Goal: Information Seeking & Learning: Learn about a topic

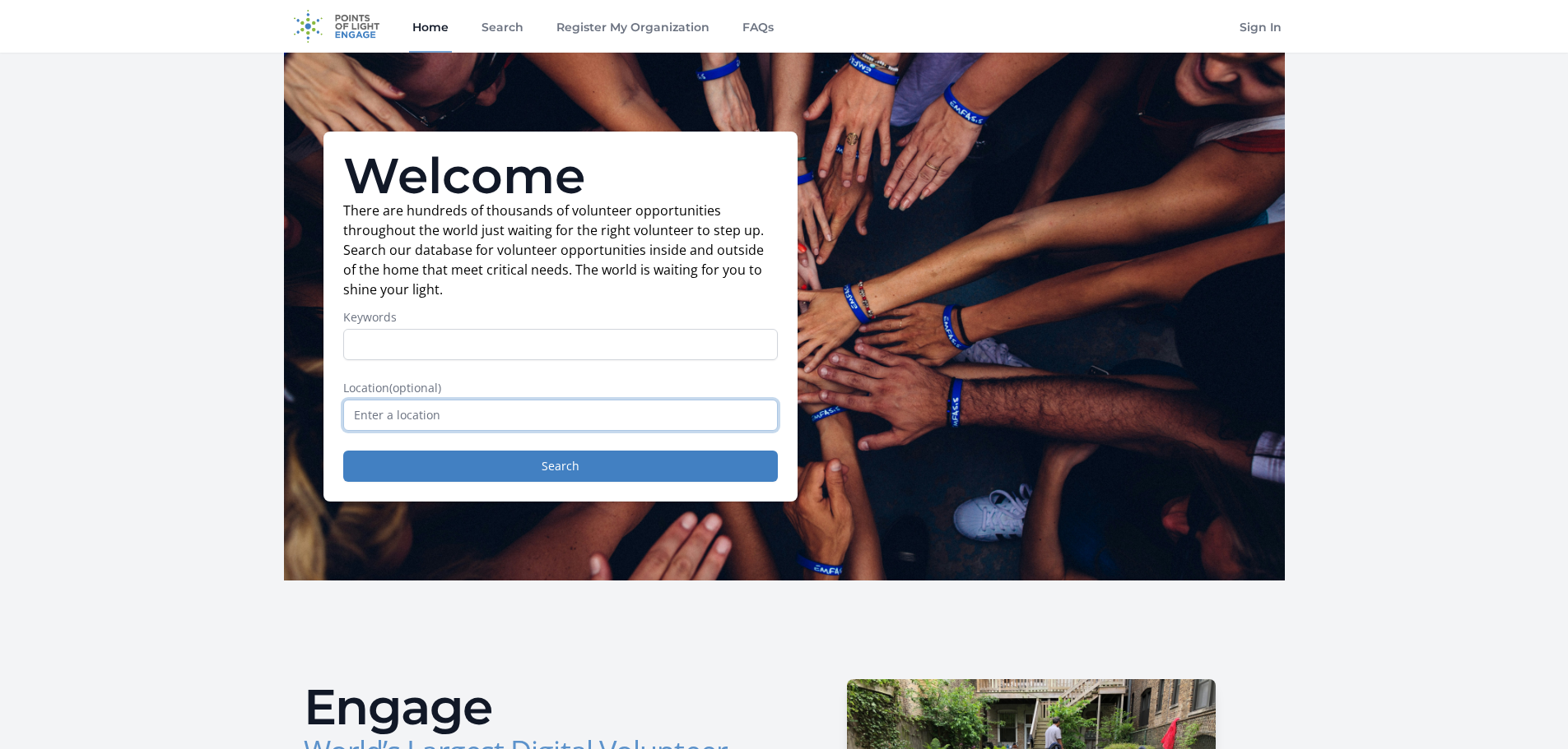
click at [673, 416] on input "text" at bounding box center [561, 415] width 435 height 32
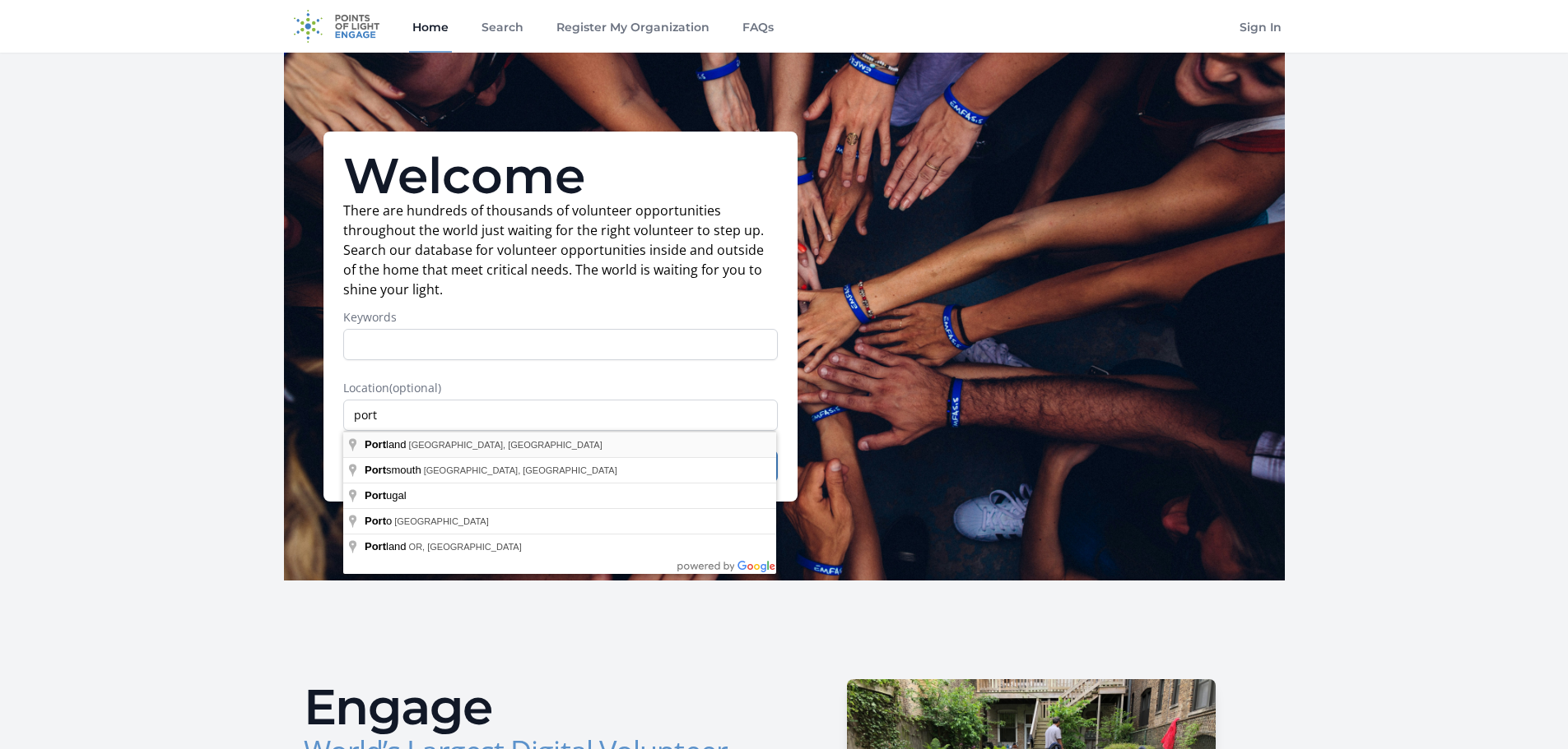
type input "Portland, ME, USA"
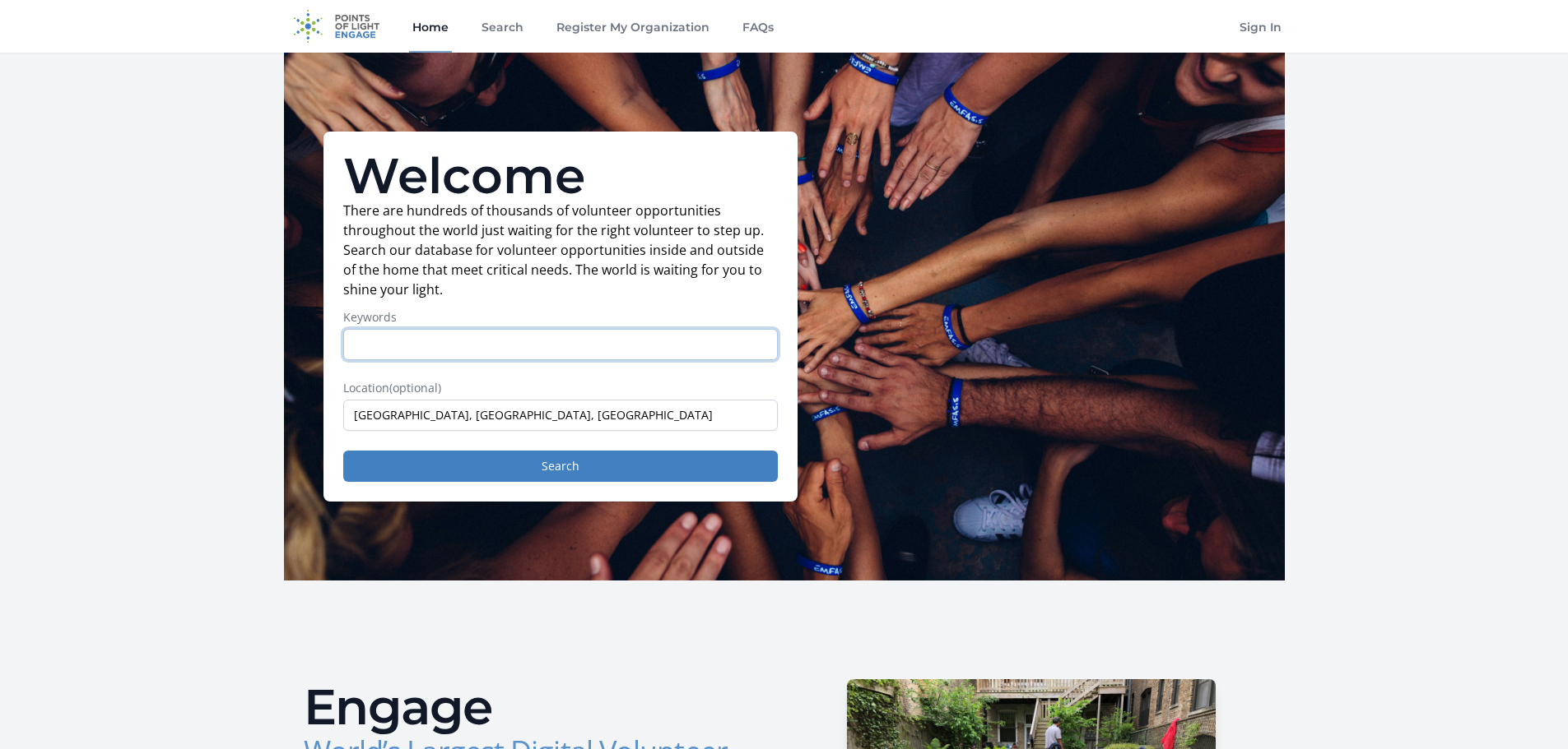
click at [580, 340] on input "Keywords" at bounding box center [561, 345] width 435 height 32
type input "animals"
click at [344, 451] on button "Search" at bounding box center [561, 467] width 435 height 32
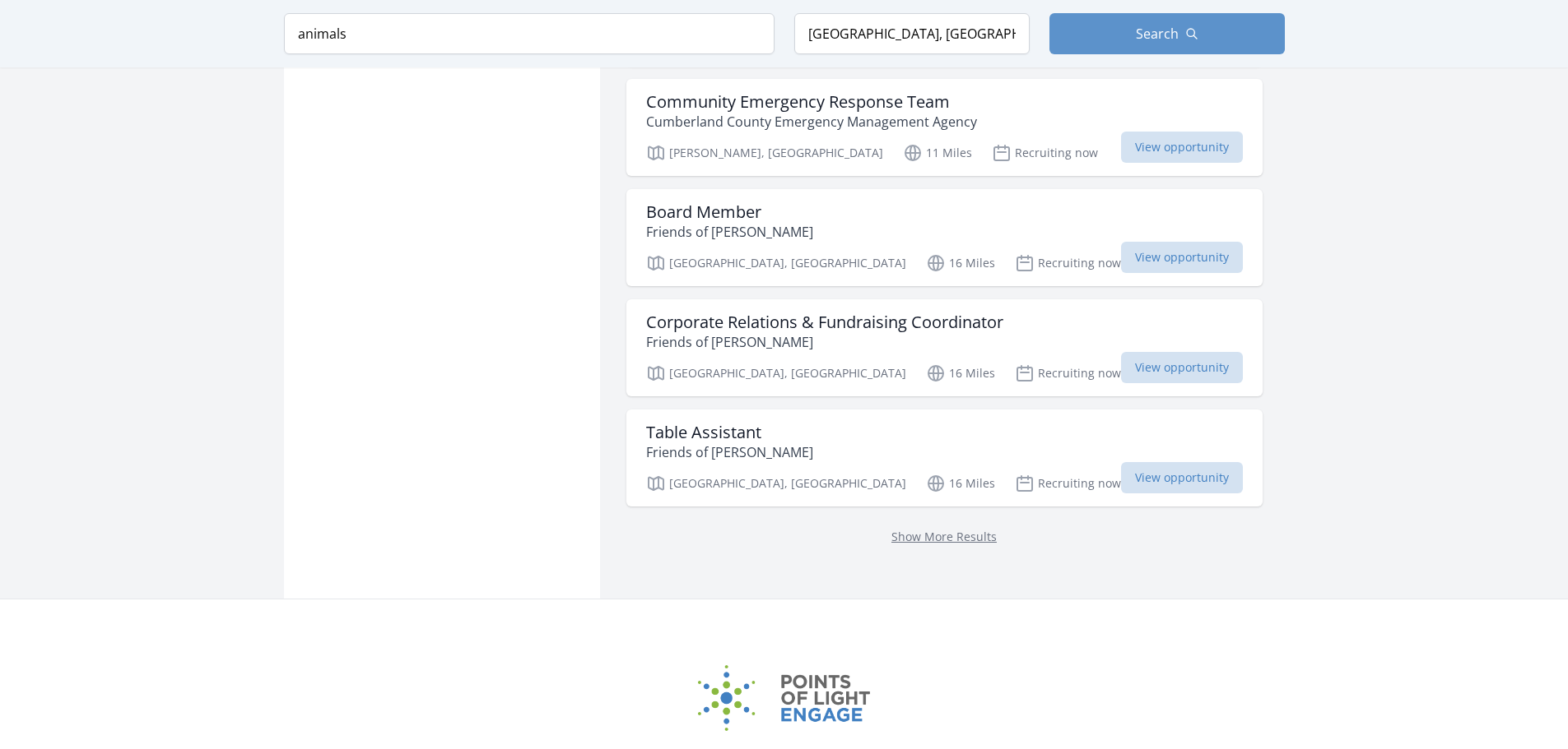
scroll to position [1975, 0]
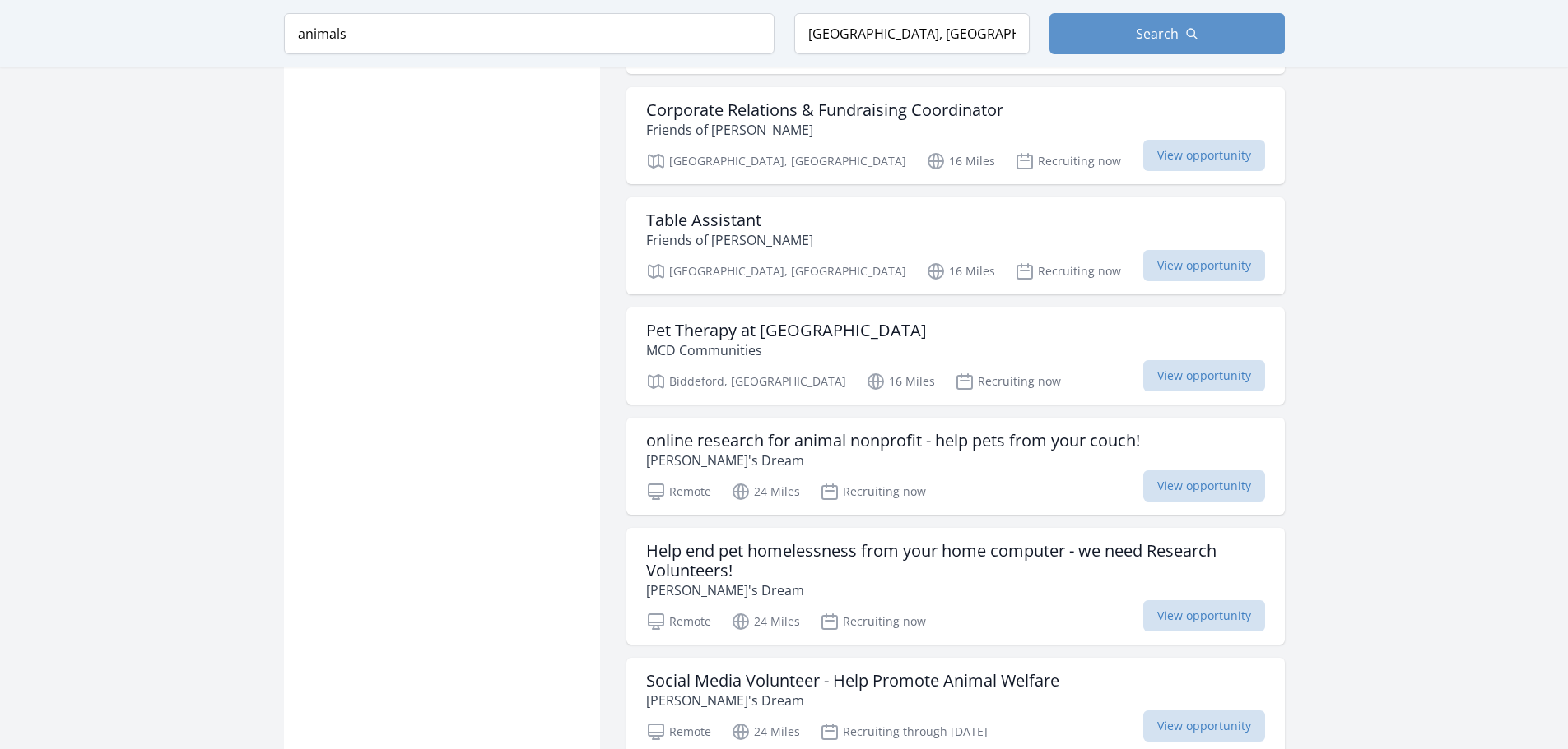
scroll to position [2139, 0]
click at [740, 436] on h3 "online research for animal nonprofit - help pets from your couch!" at bounding box center [892, 440] width 493 height 20
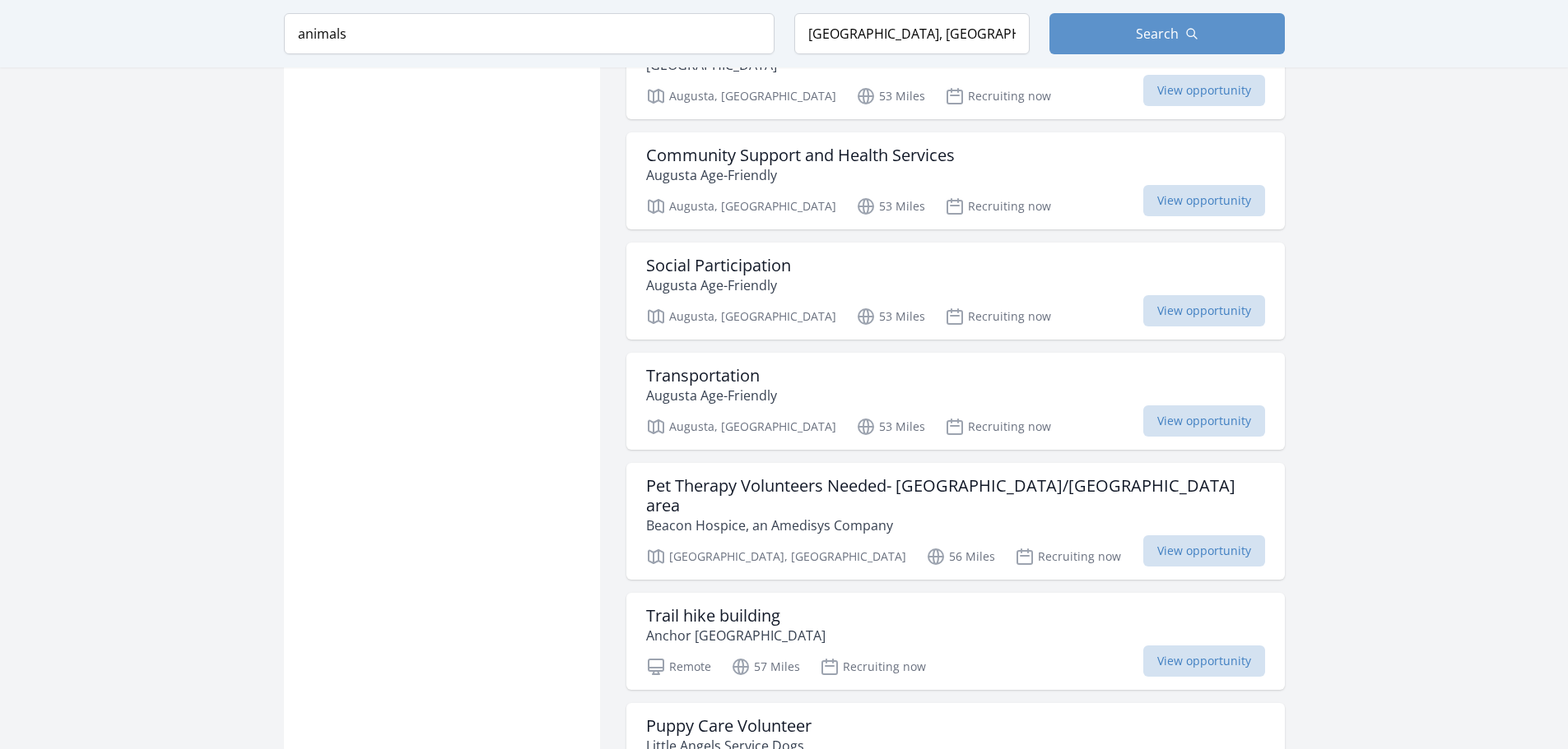
scroll to position [3948, 0]
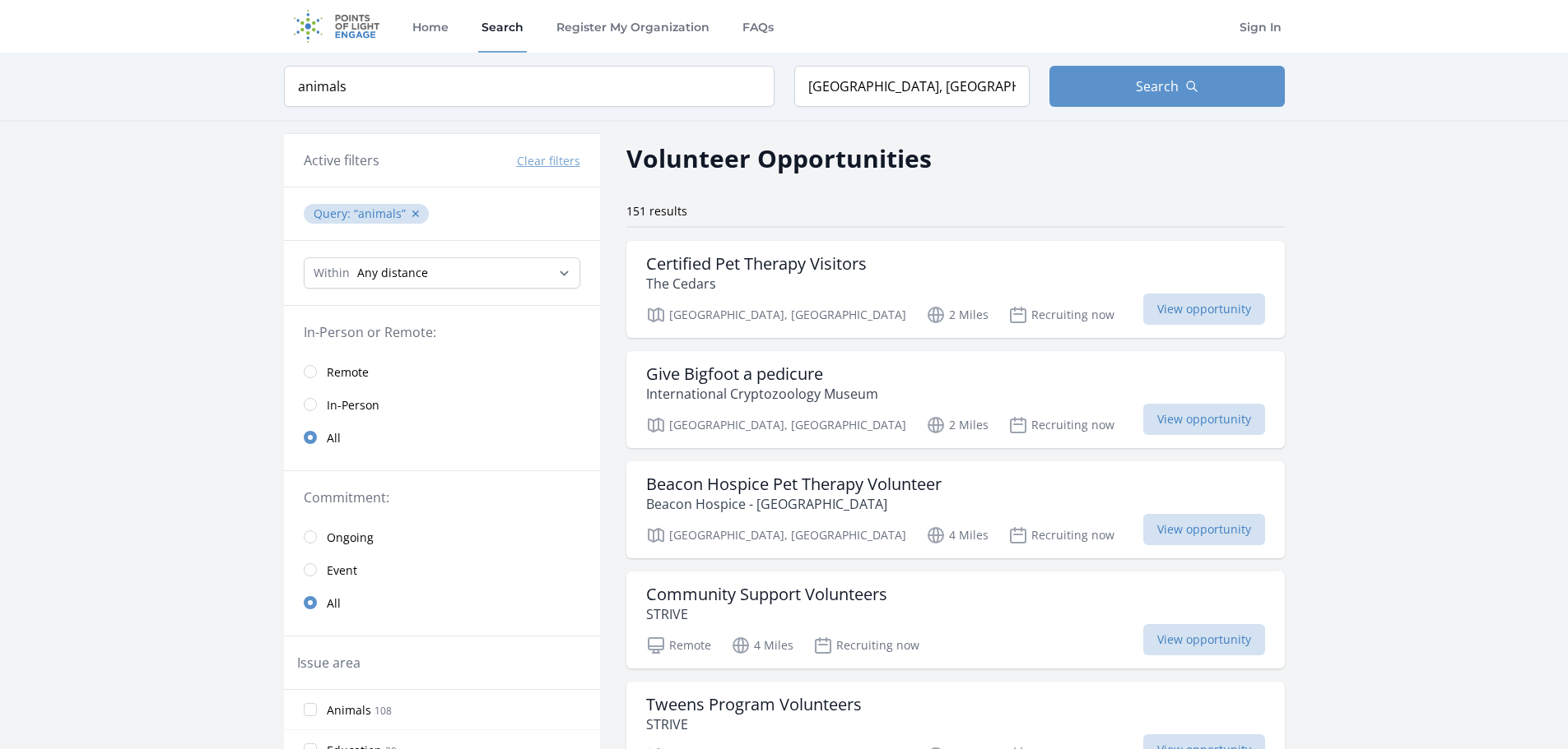
drag, startPoint x: 372, startPoint y: 85, endPoint x: 278, endPoint y: 98, distance: 94.9
click at [278, 98] on div "Keyword animals Location Portland, ME, USA Search" at bounding box center [784, 86] width 1054 height 67
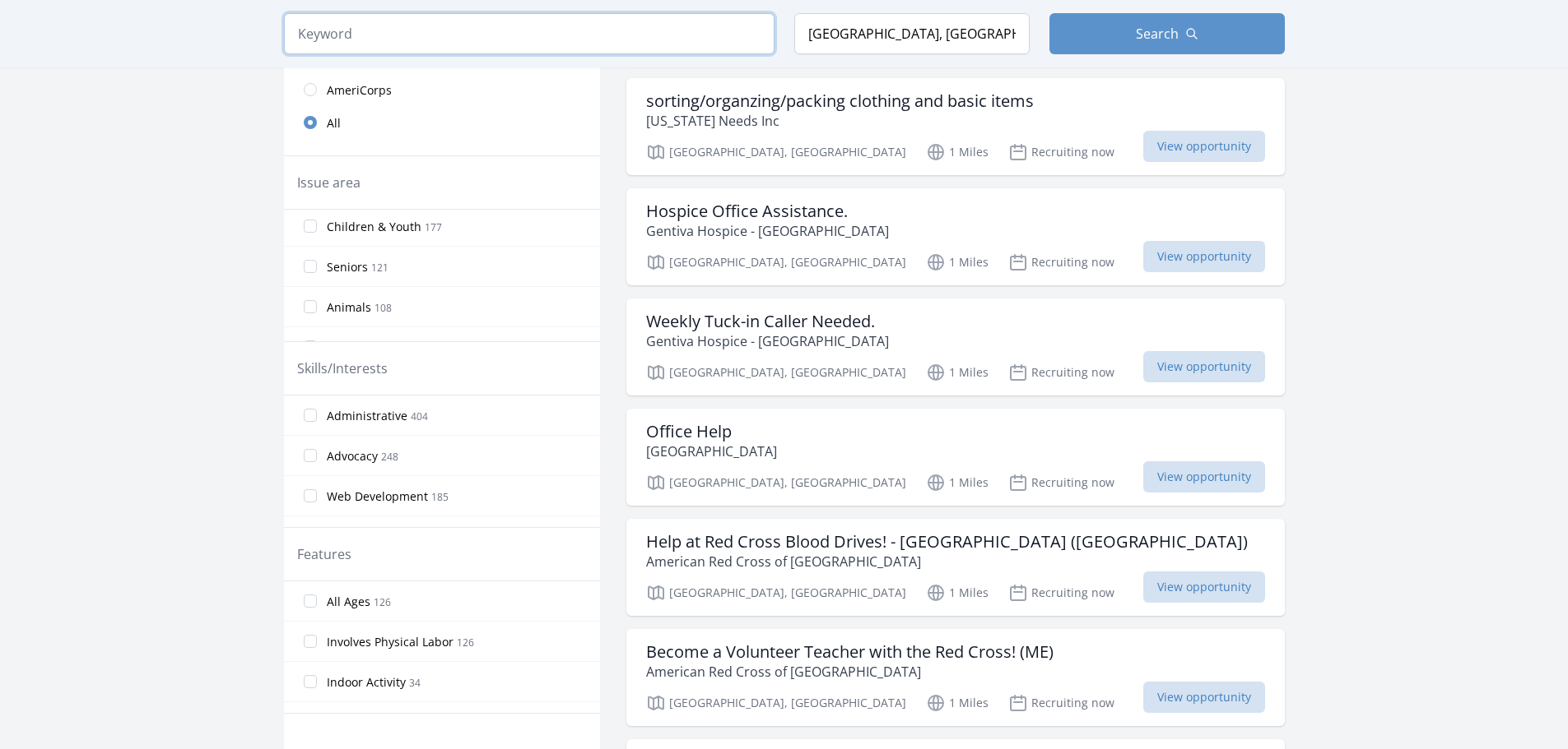
scroll to position [197, 0]
click at [311, 278] on input "Animals 108" at bounding box center [310, 273] width 13 height 13
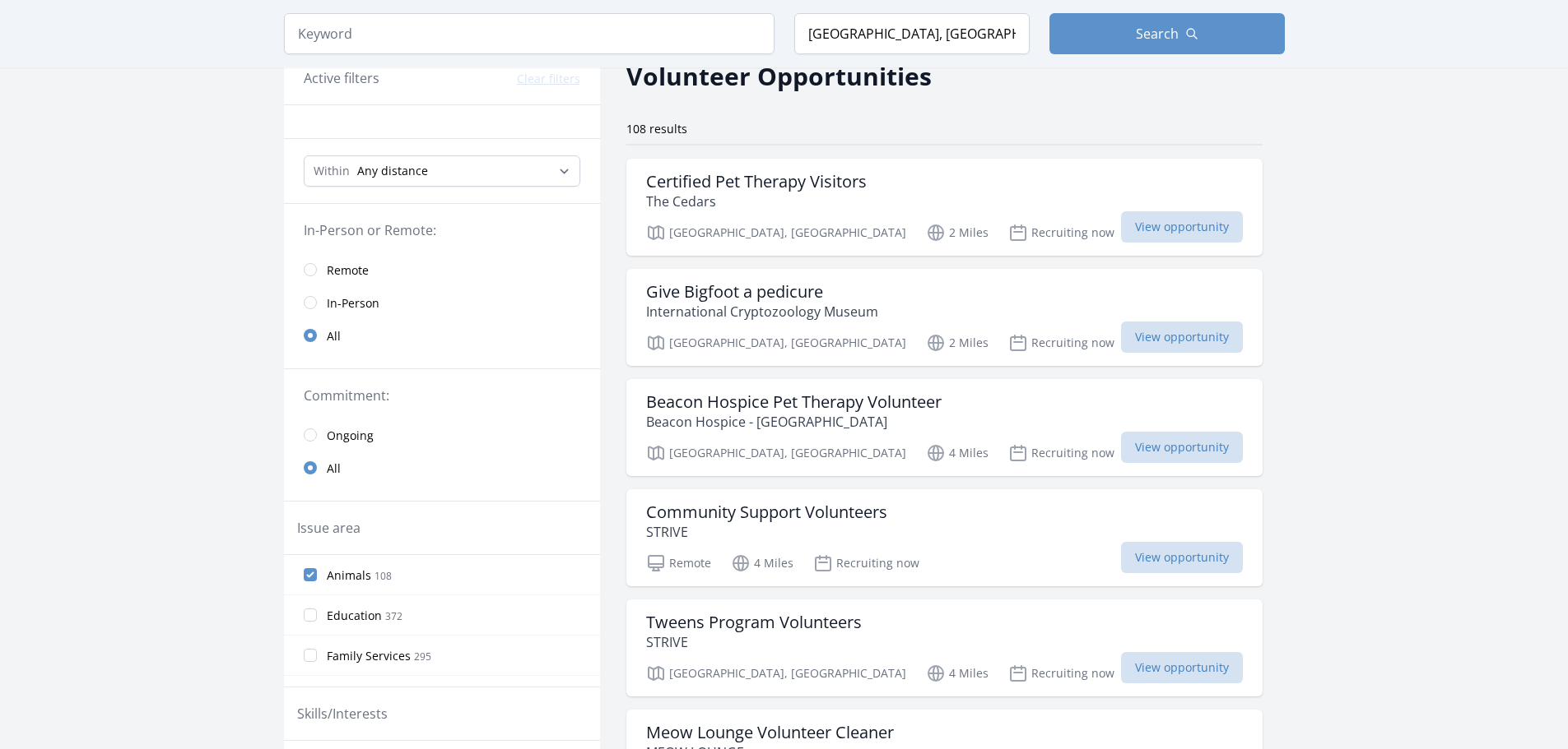
scroll to position [0, 0]
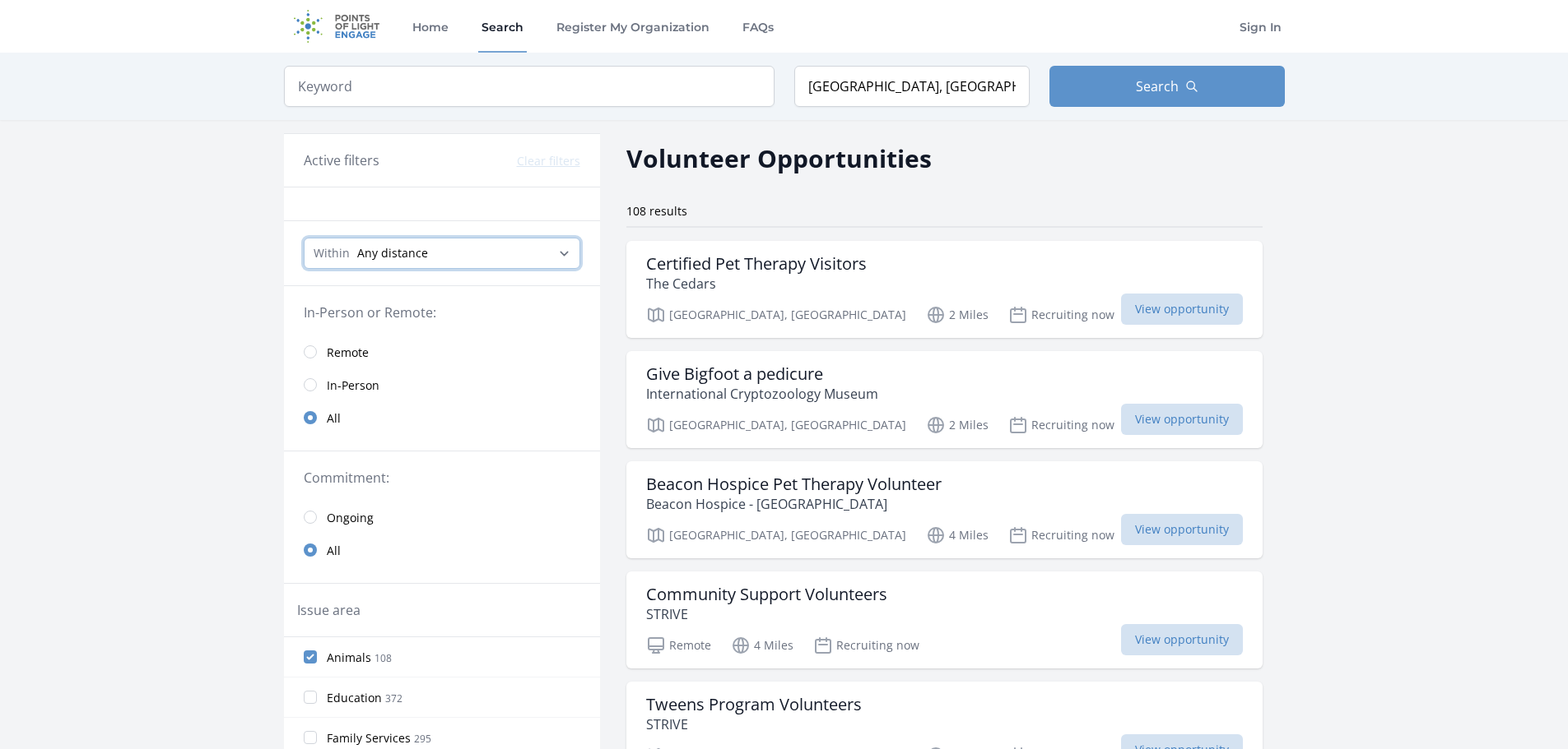
click at [525, 253] on select "Any distance , 5 Miles , 20 Miles , 50 Miles , 100 Miles" at bounding box center [443, 253] width 277 height 32
select select "8046"
click at [304, 237] on select "Any distance , 5 Miles , 20 Miles , 50 Miles , 100 Miles" at bounding box center [443, 253] width 277 height 32
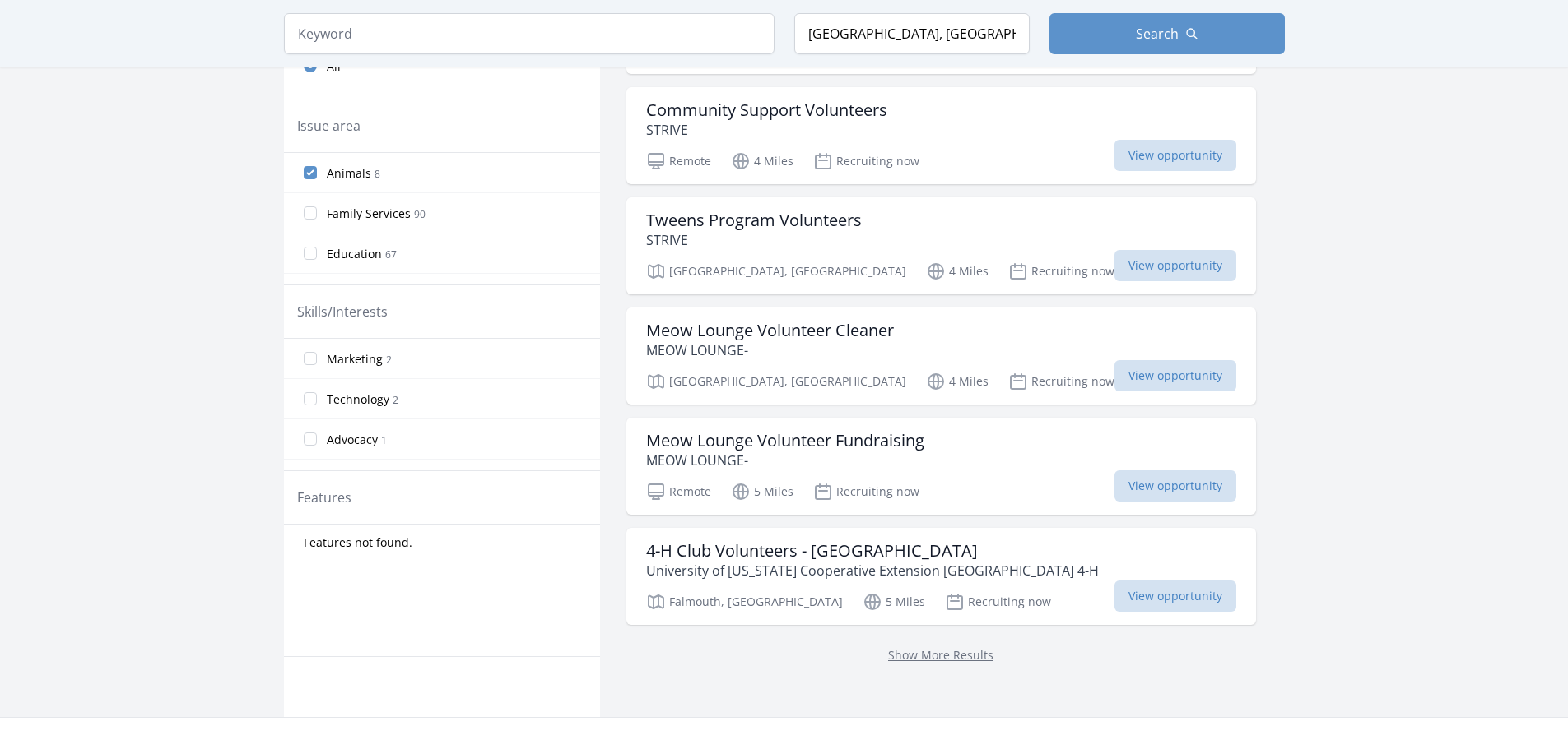
scroll to position [658, 0]
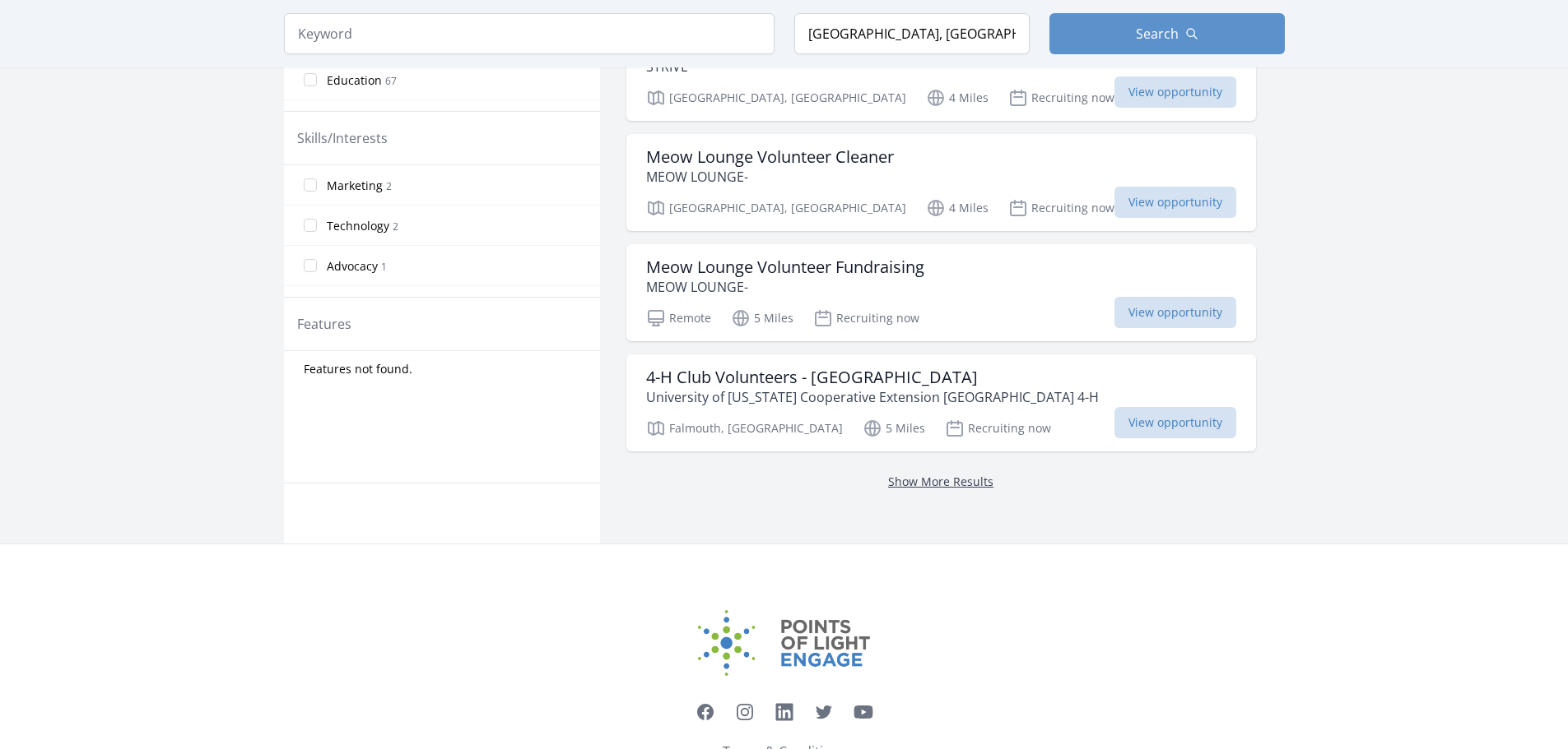
click at [888, 482] on link "Show More Results" at bounding box center [940, 482] width 105 height 16
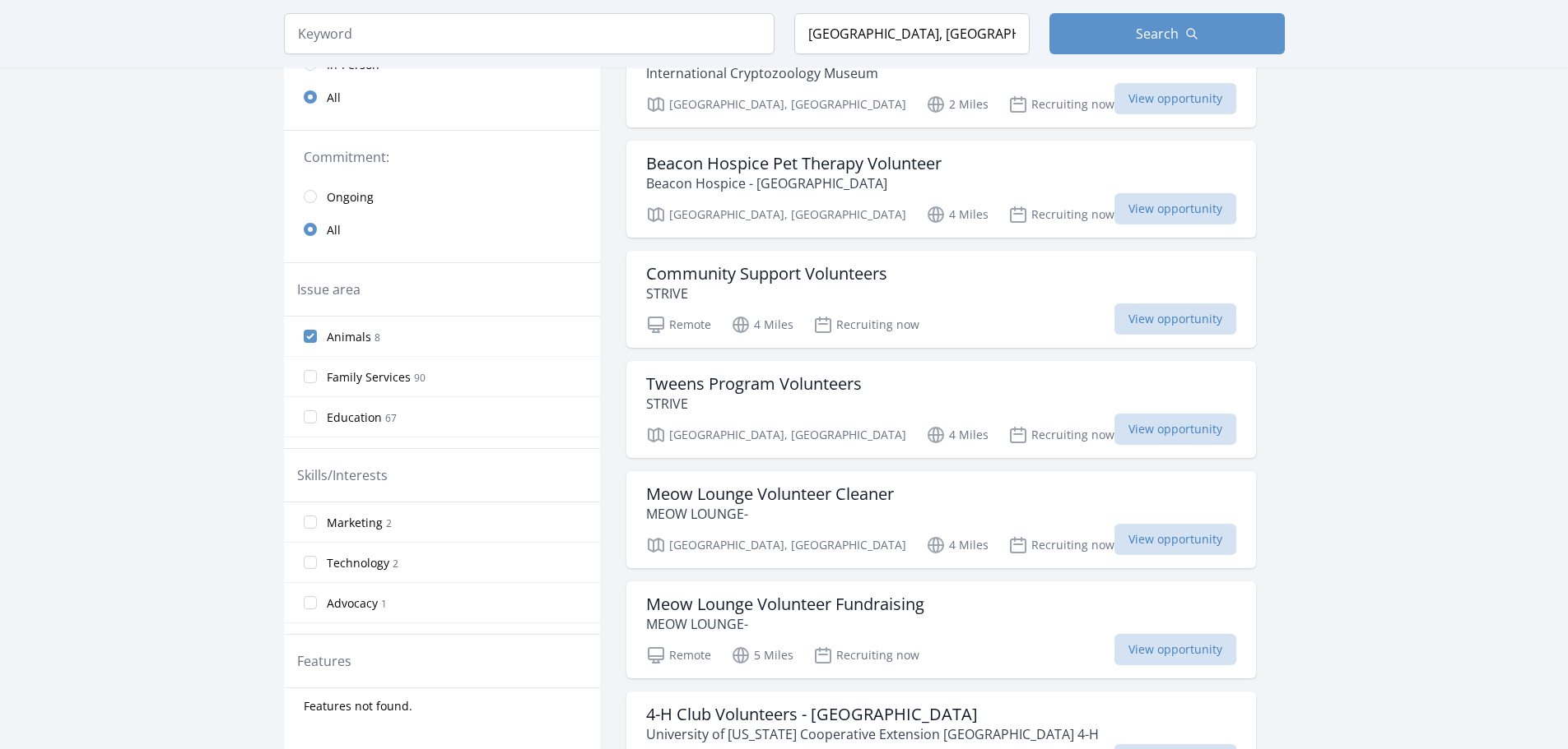
scroll to position [329, 0]
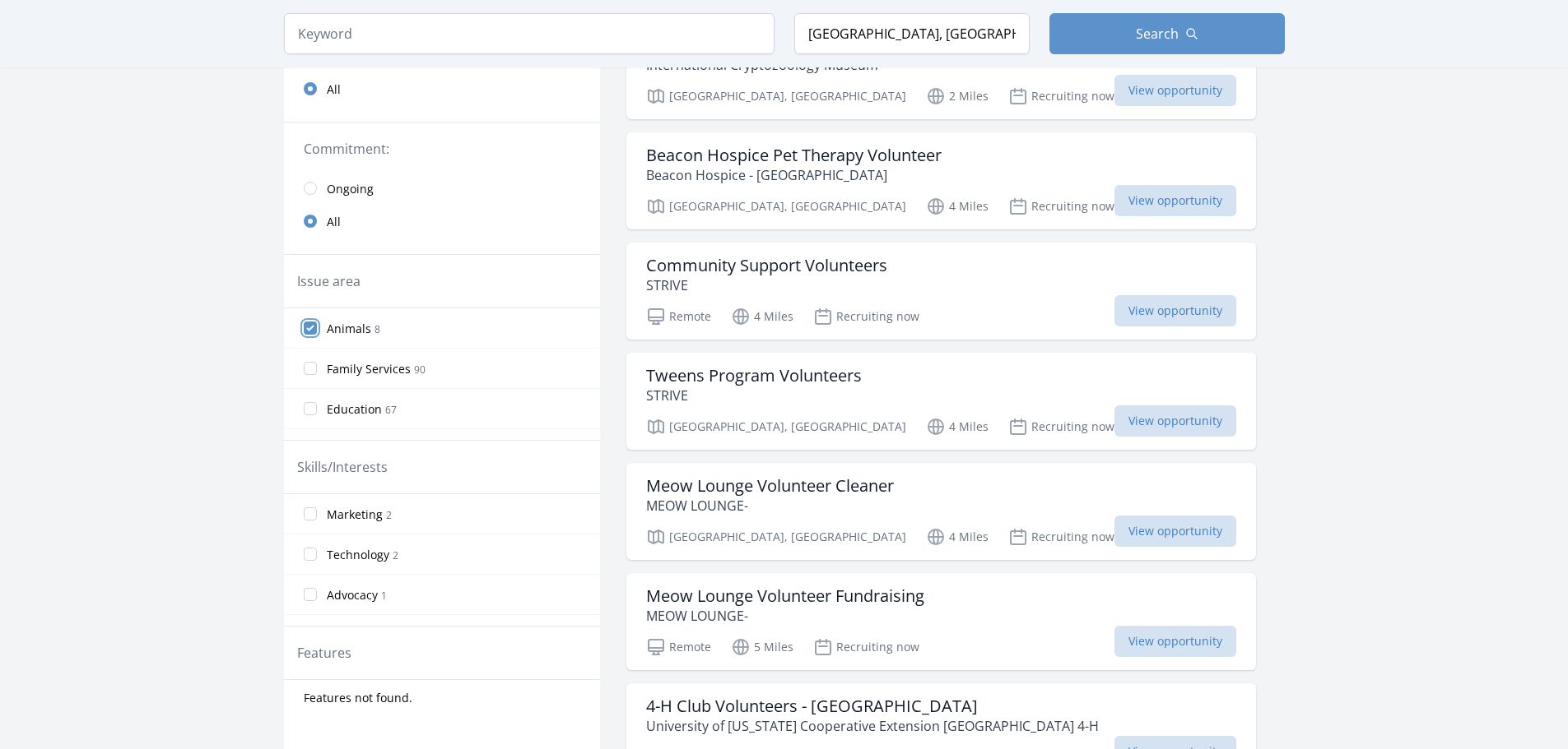
click at [311, 329] on input "Animals 8" at bounding box center [310, 328] width 13 height 13
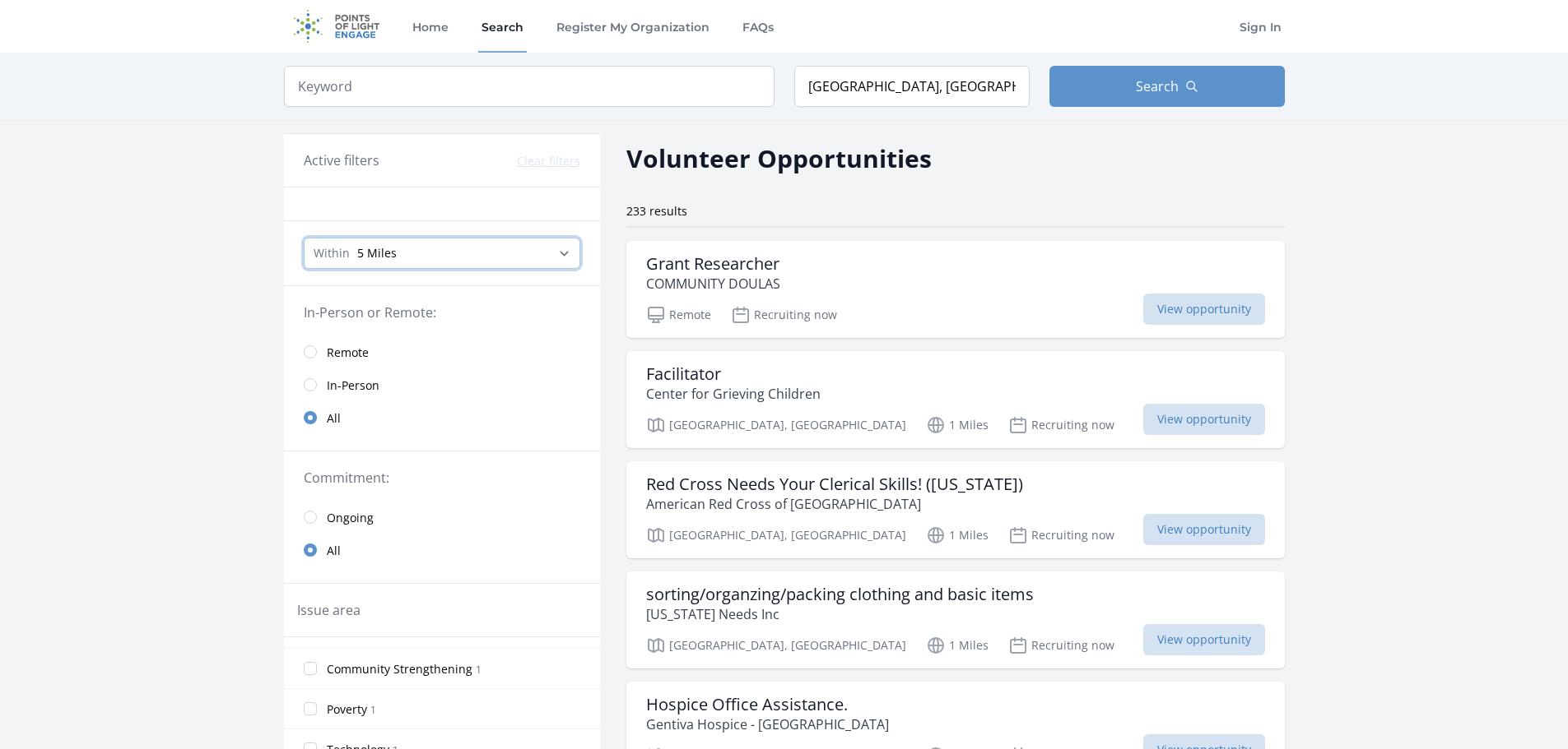
click at [571, 254] on select "Any distance , 5 Miles , 20 Miles , 50 Miles , 100 Miles" at bounding box center [443, 253] width 277 height 32
select select "all"
click at [304, 237] on select "Any distance , 5 Miles , 20 Miles , 50 Miles , 100 Miles" at bounding box center [443, 253] width 277 height 32
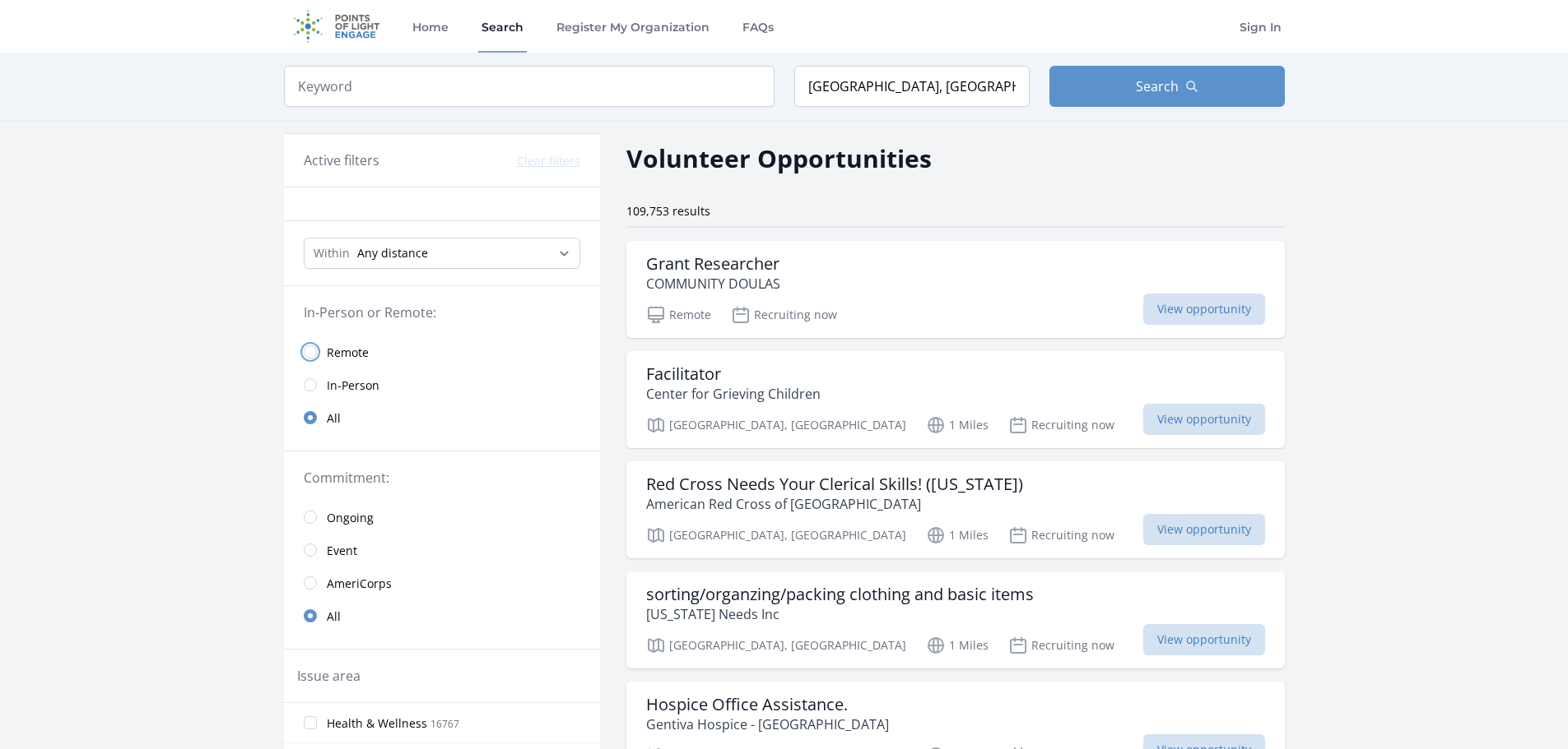
click at [310, 352] on input "radio" at bounding box center [310, 351] width 13 height 13
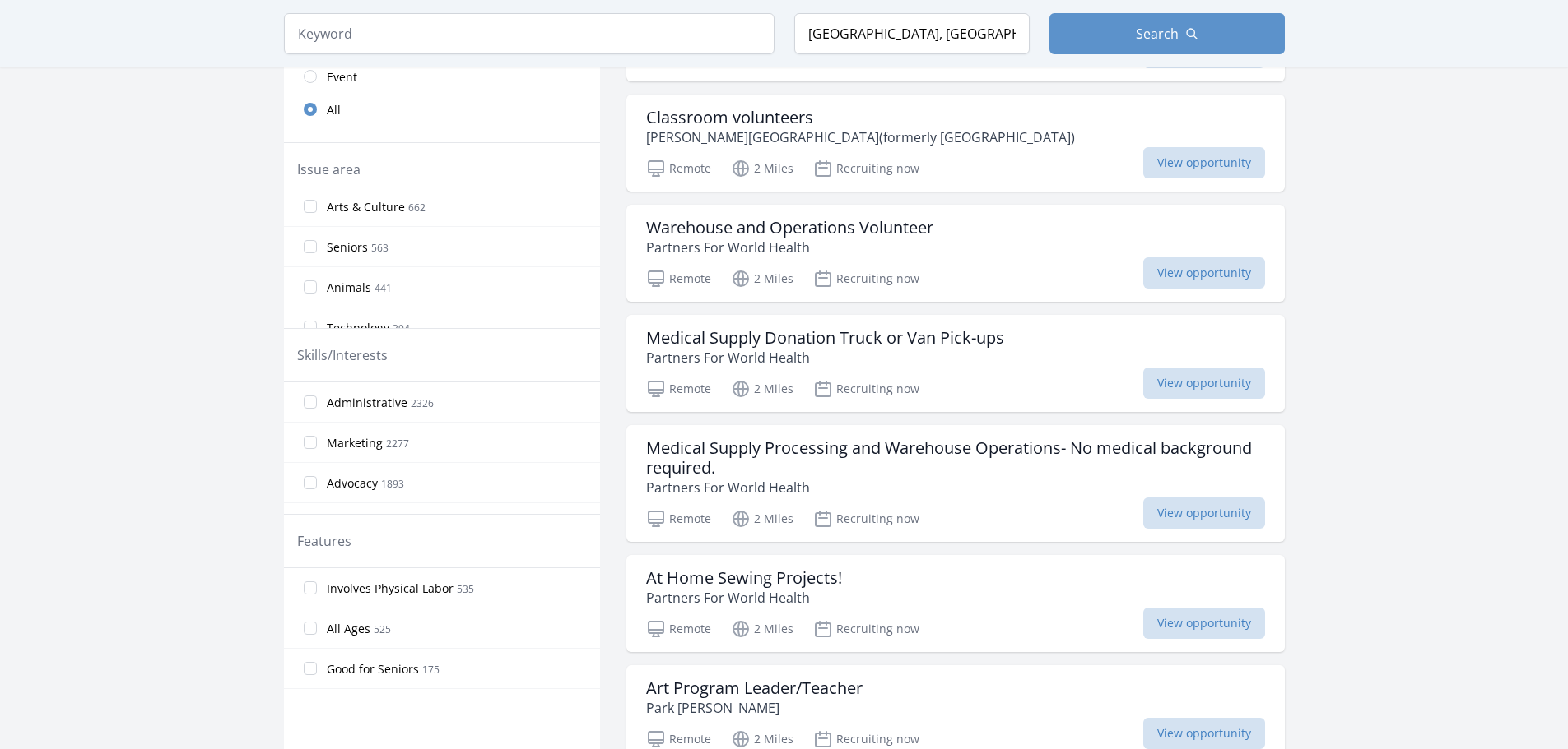
scroll to position [263, 0]
click at [306, 277] on input "Animals 441" at bounding box center [310, 275] width 13 height 13
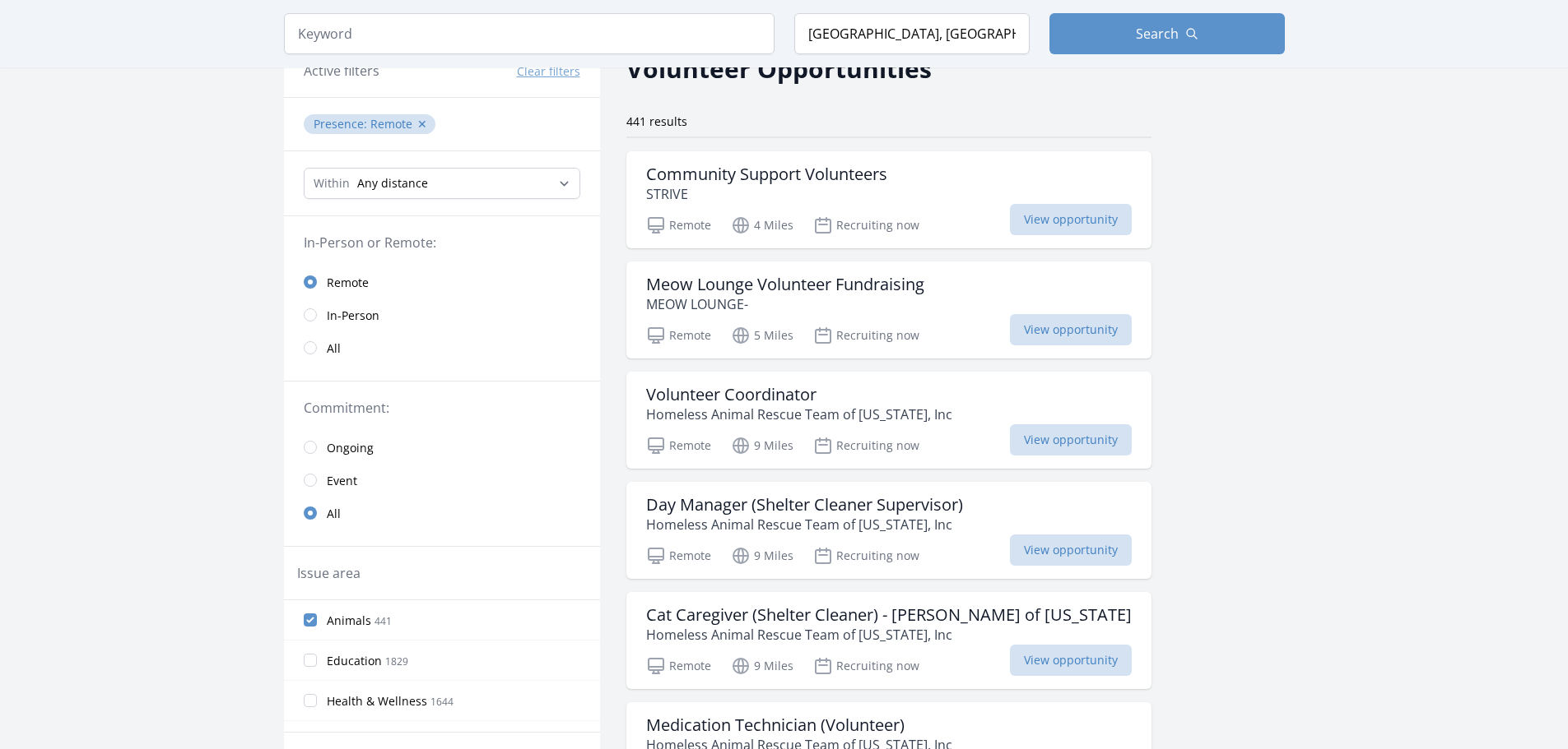
scroll to position [0, 0]
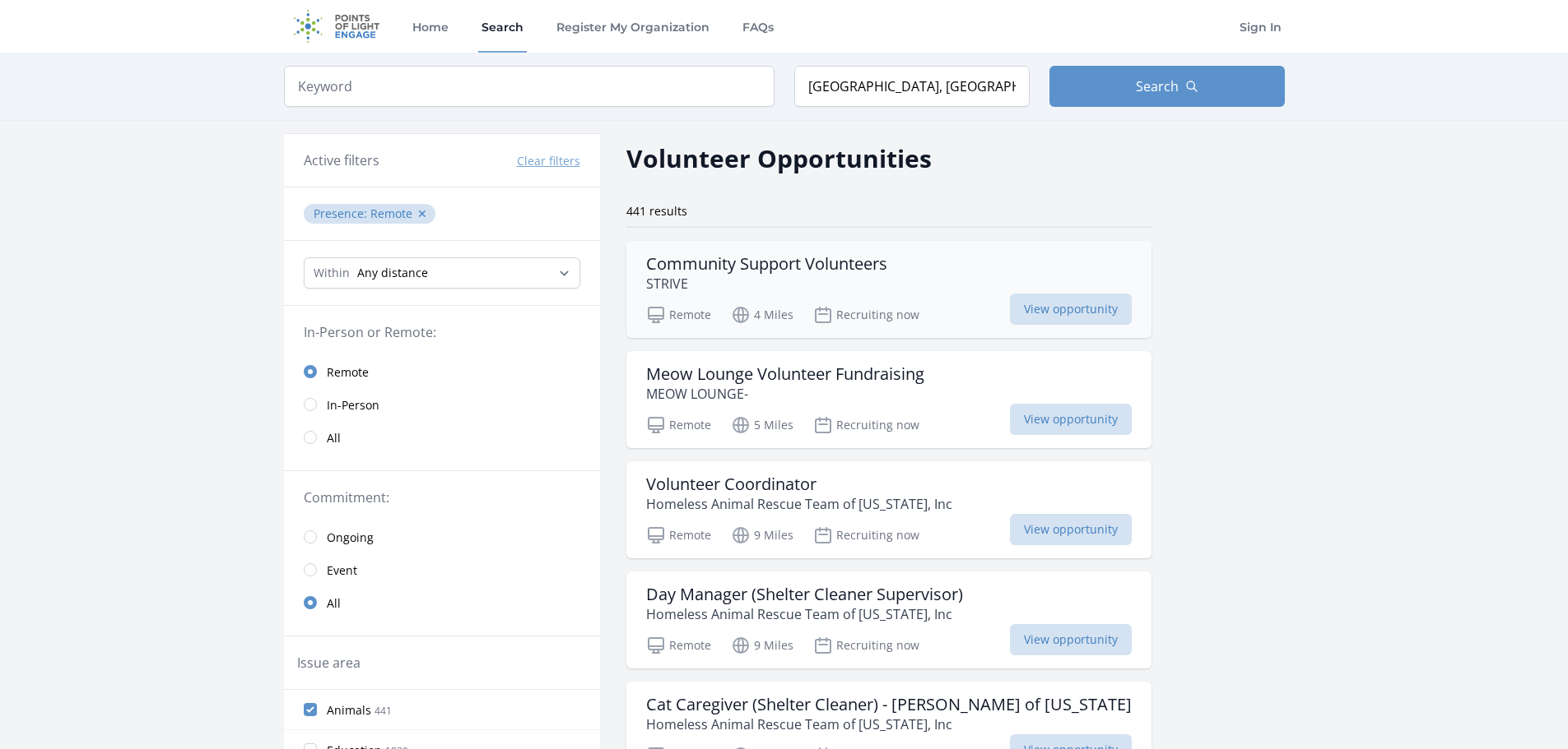
click at [855, 266] on h3 "Community Support Volunteers" at bounding box center [766, 264] width 241 height 20
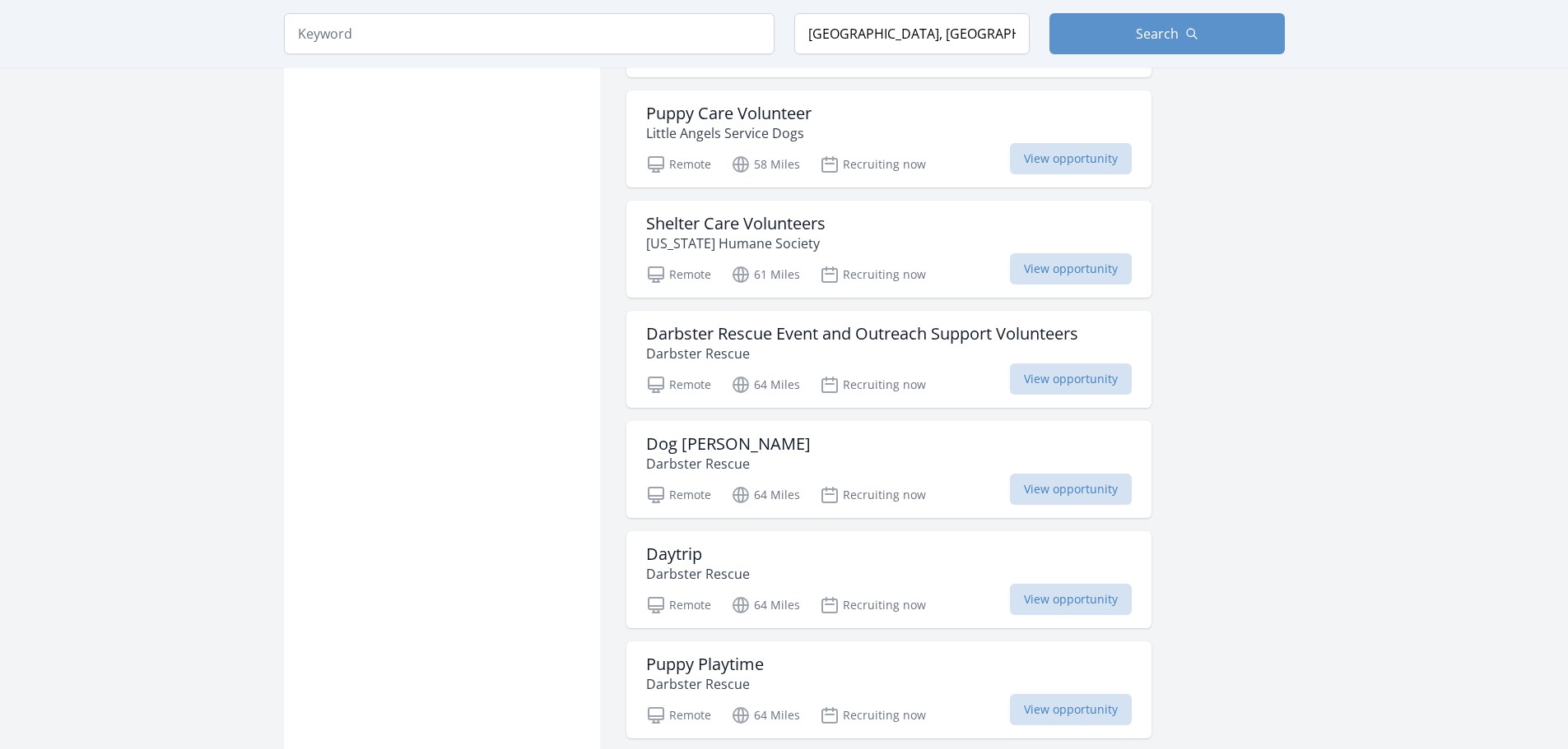
scroll to position [1480, 0]
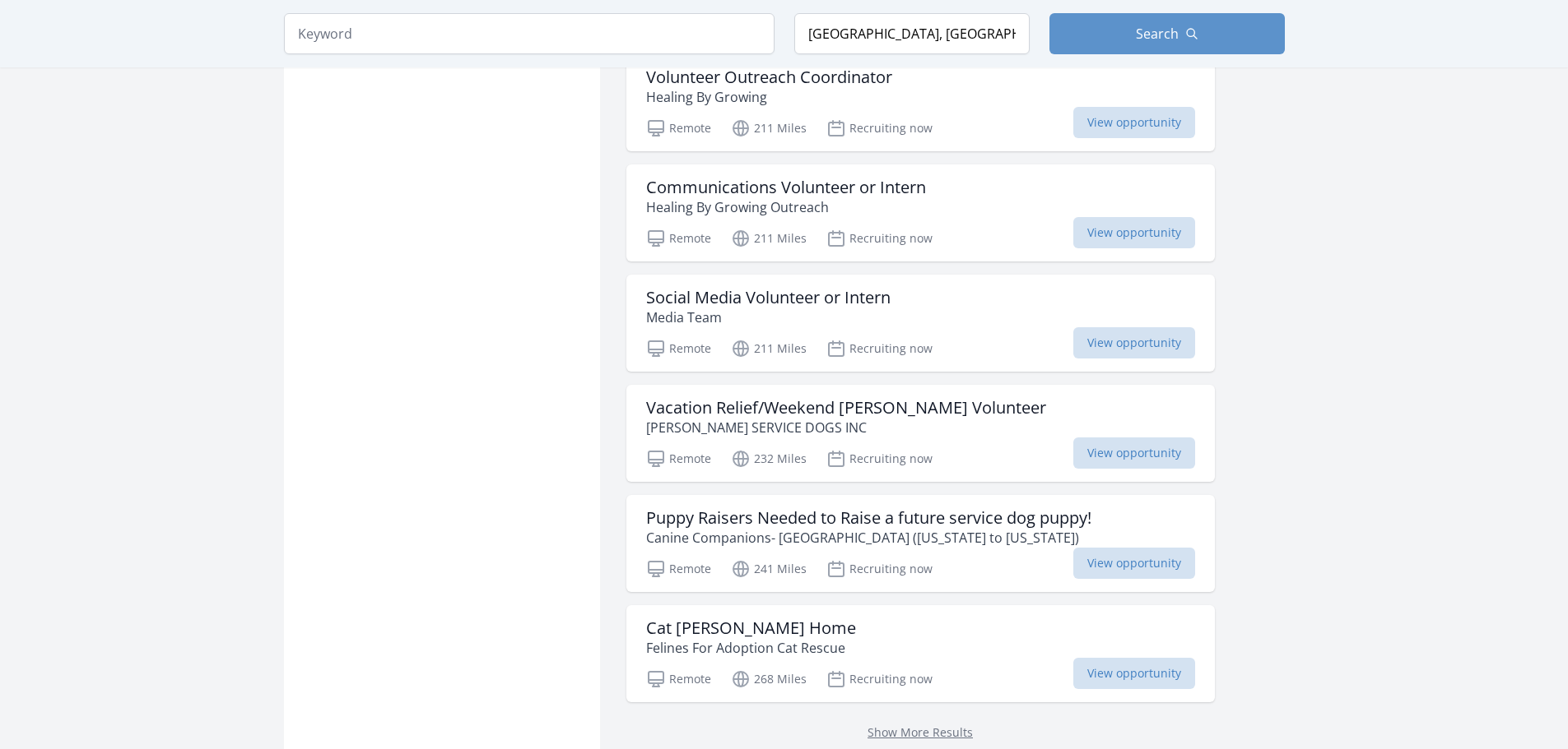
scroll to position [3948, 0]
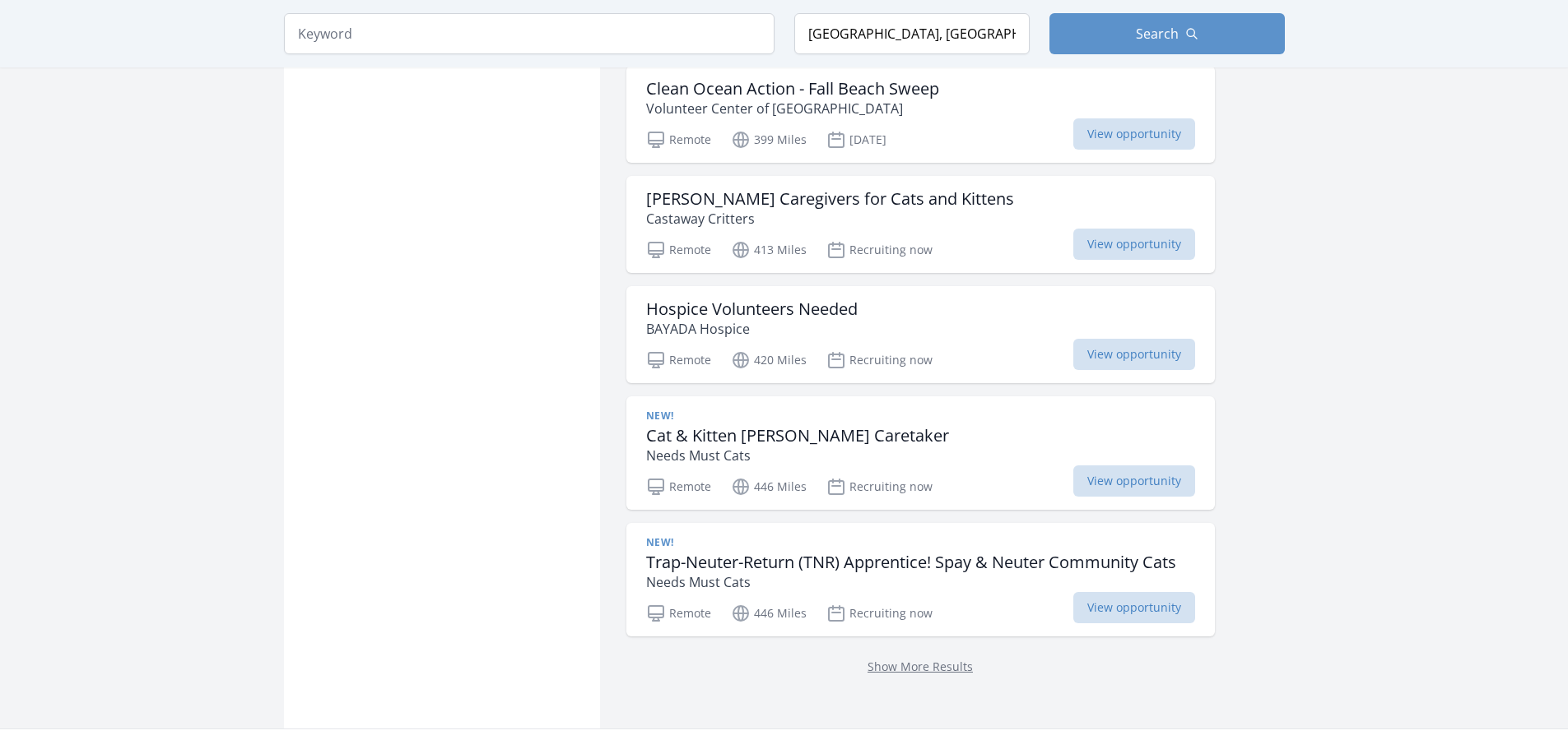
scroll to position [6252, 0]
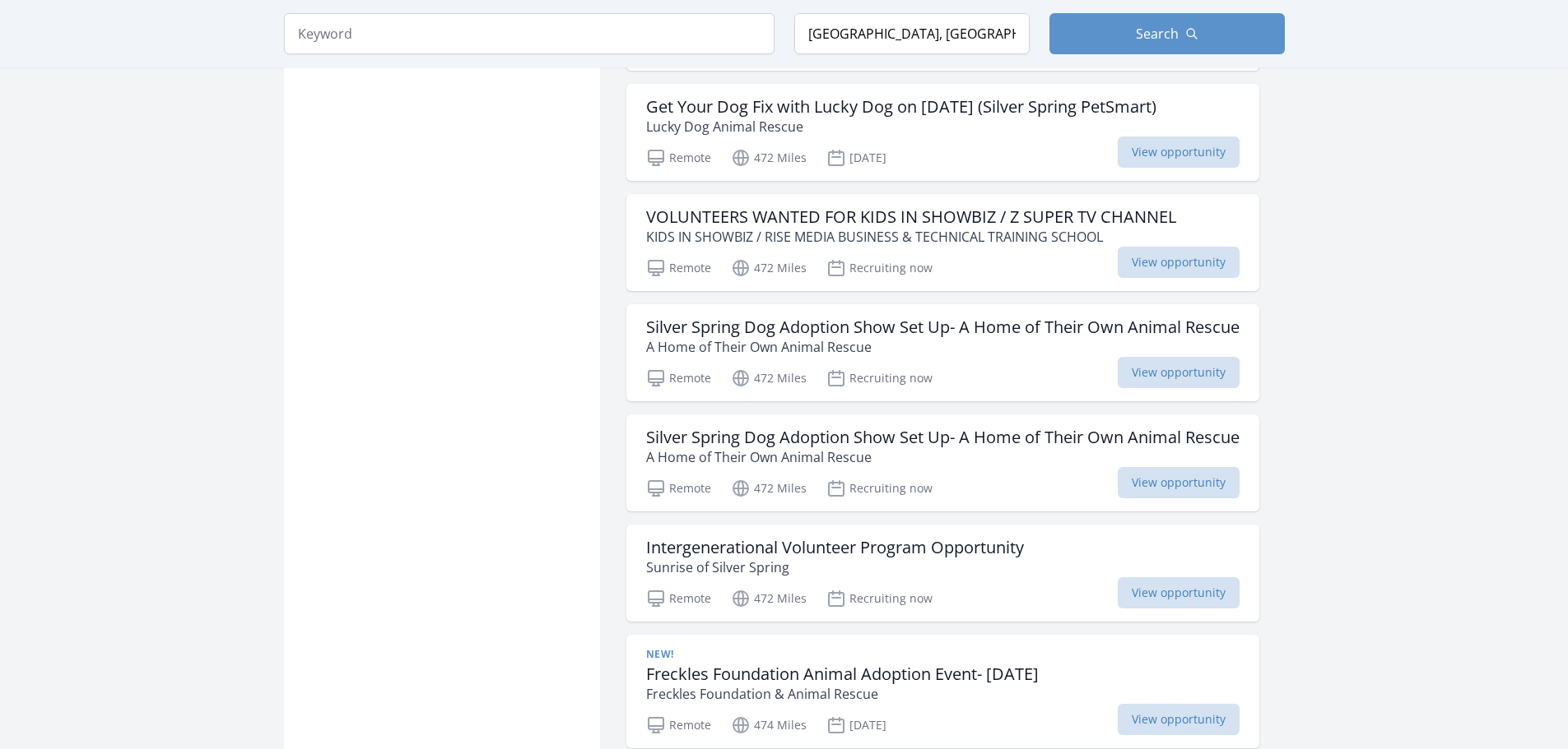
scroll to position [8391, 0]
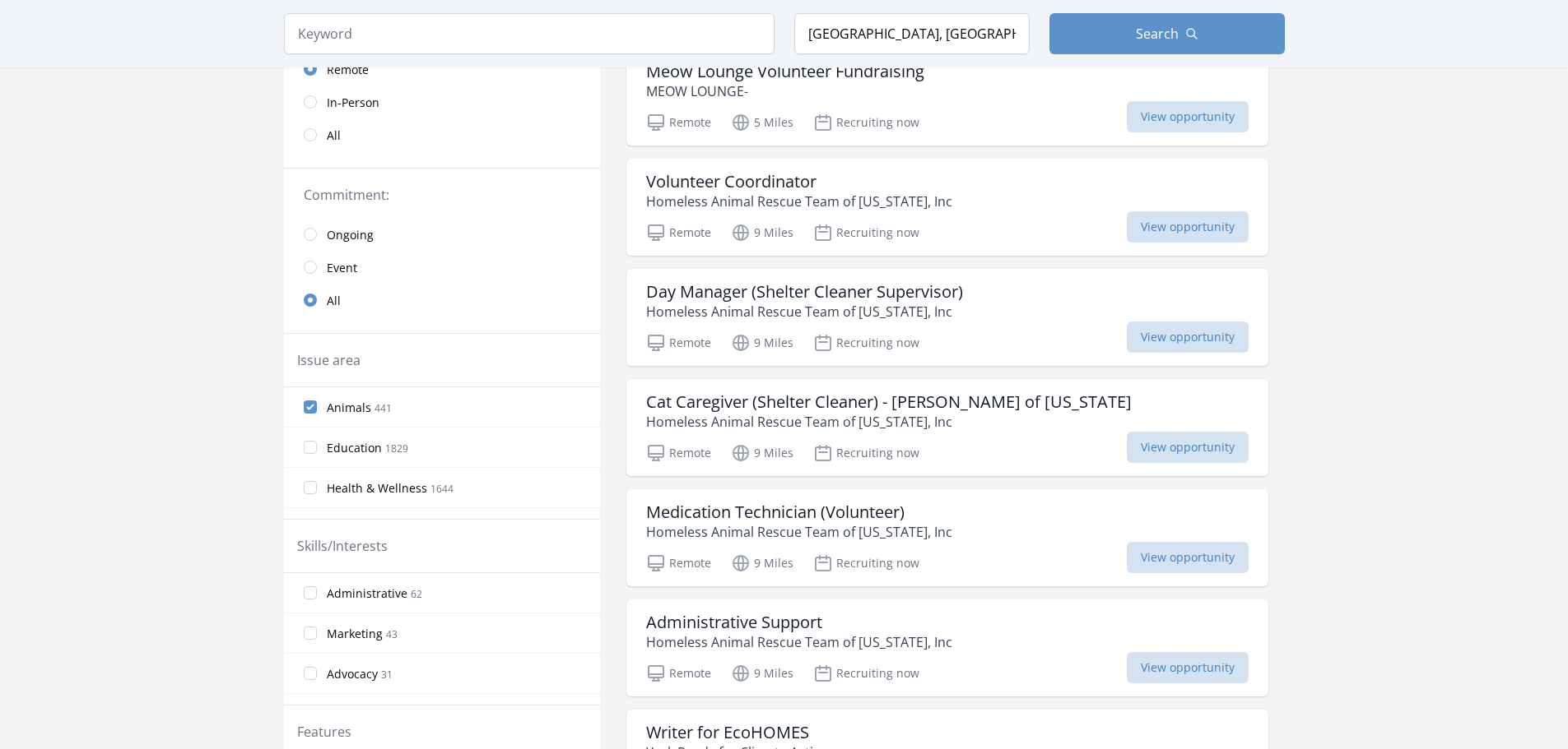
scroll to position [329, 0]
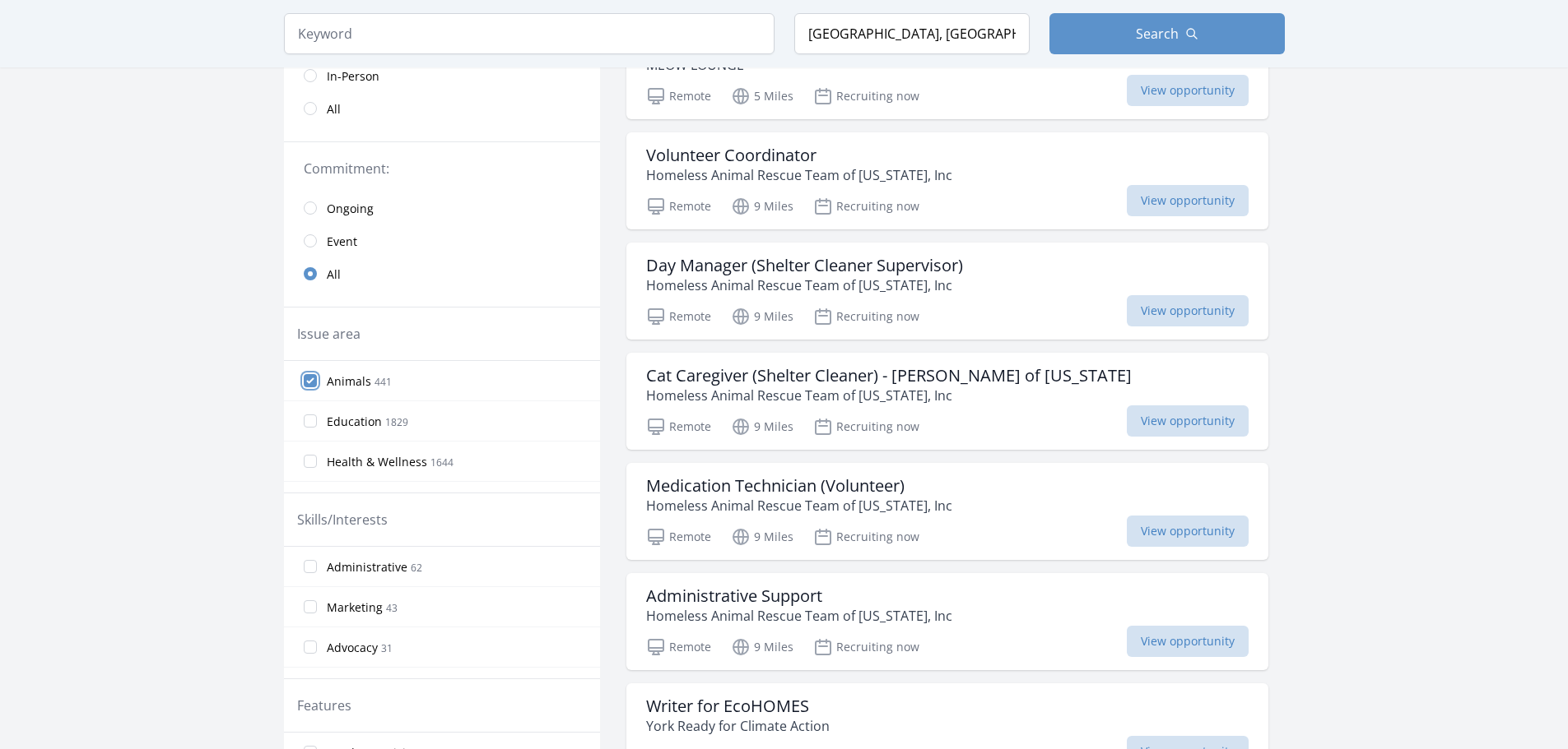
click at [308, 379] on input "Animals 441" at bounding box center [310, 380] width 13 height 13
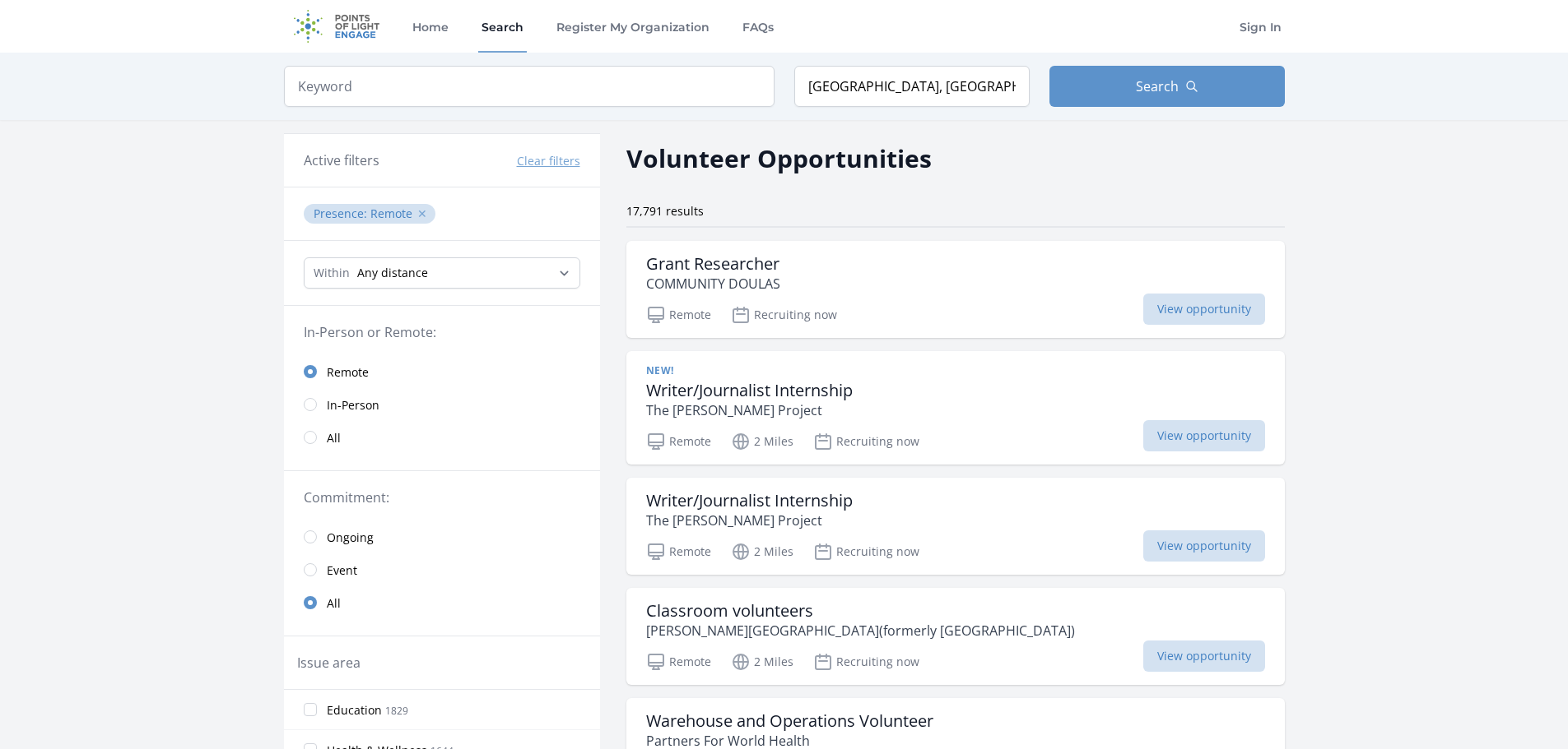
click at [418, 219] on button "✕" at bounding box center [422, 214] width 10 height 17
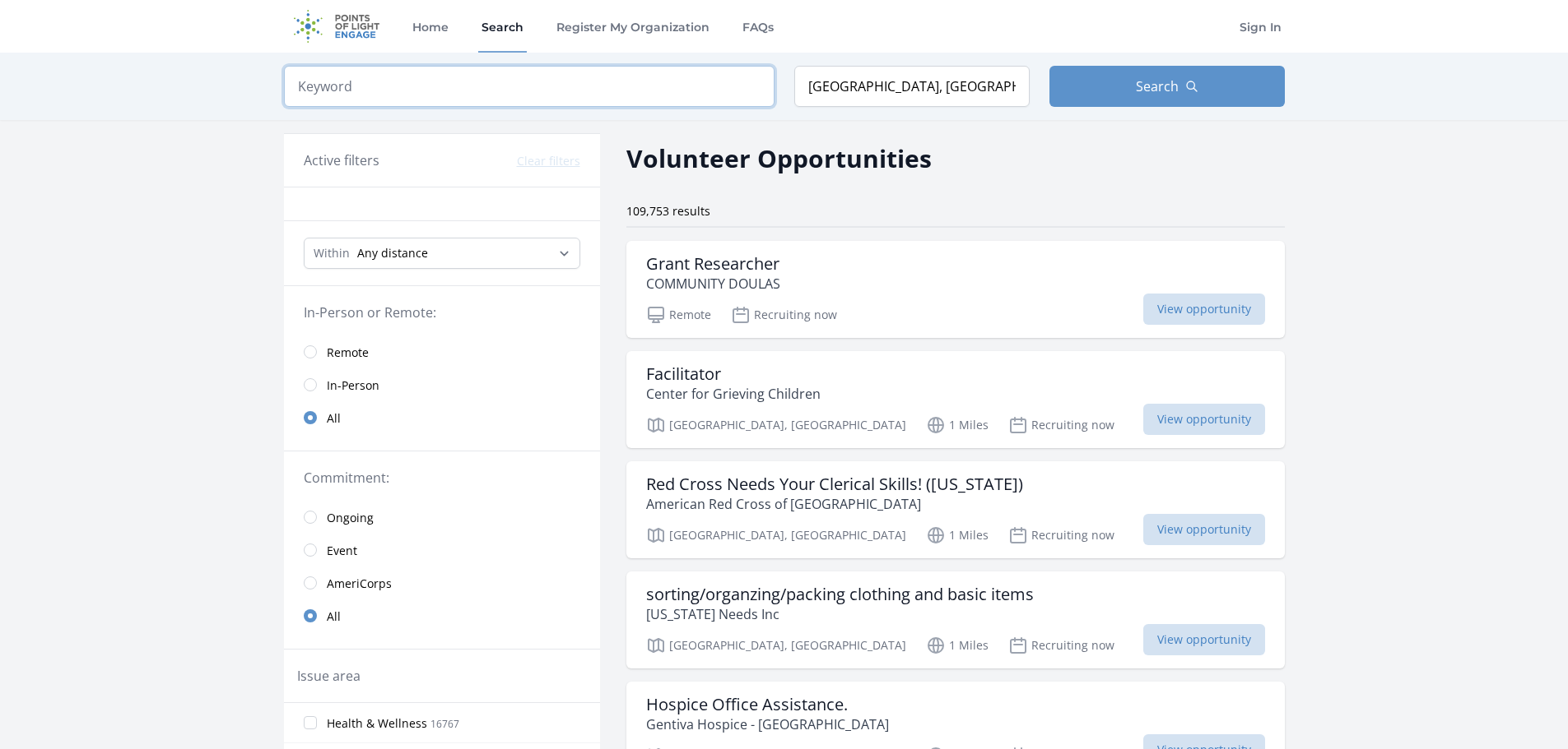
click at [568, 89] on input "search" at bounding box center [529, 86] width 491 height 41
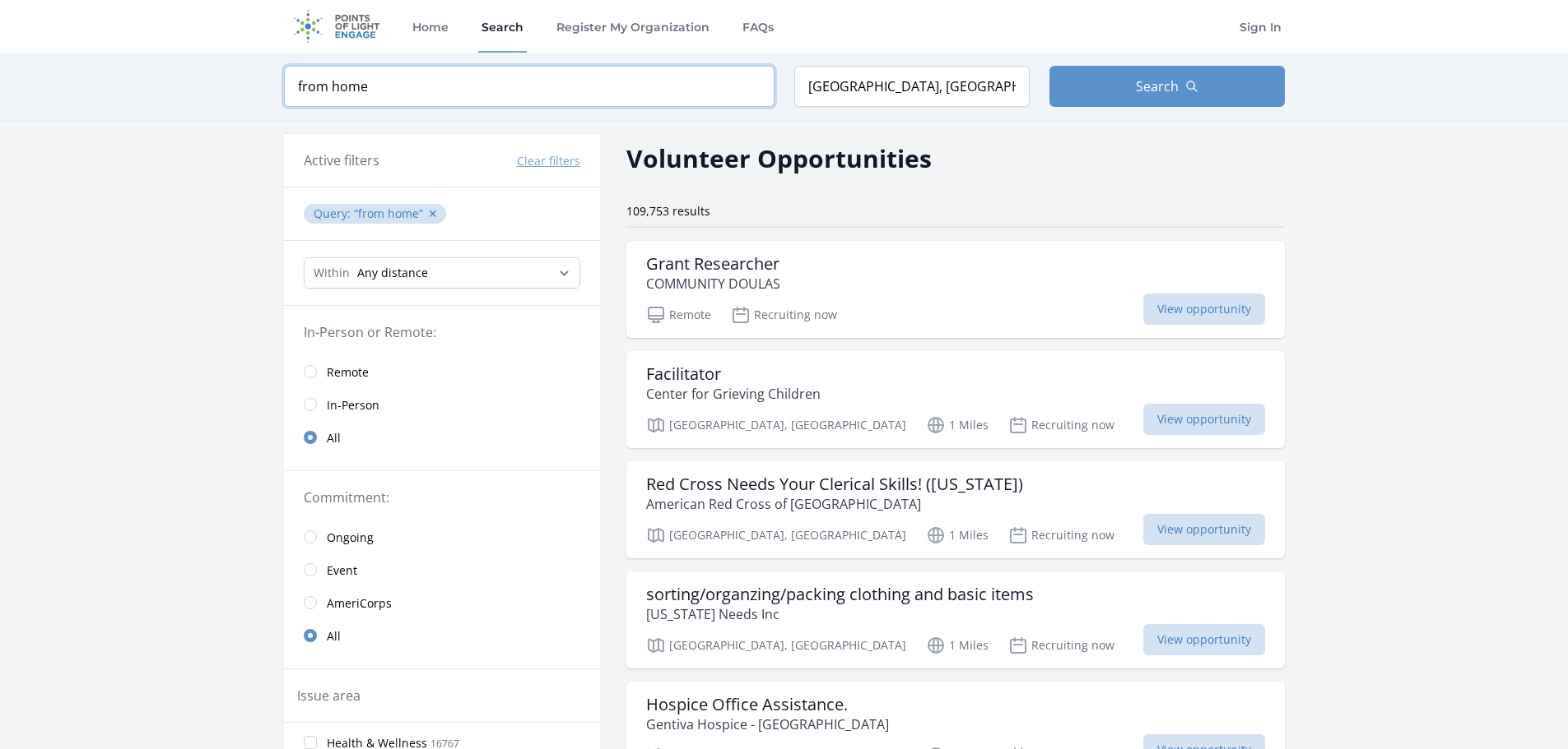
type input "from home"
click button "submit" at bounding box center [0, 0] width 0 height 0
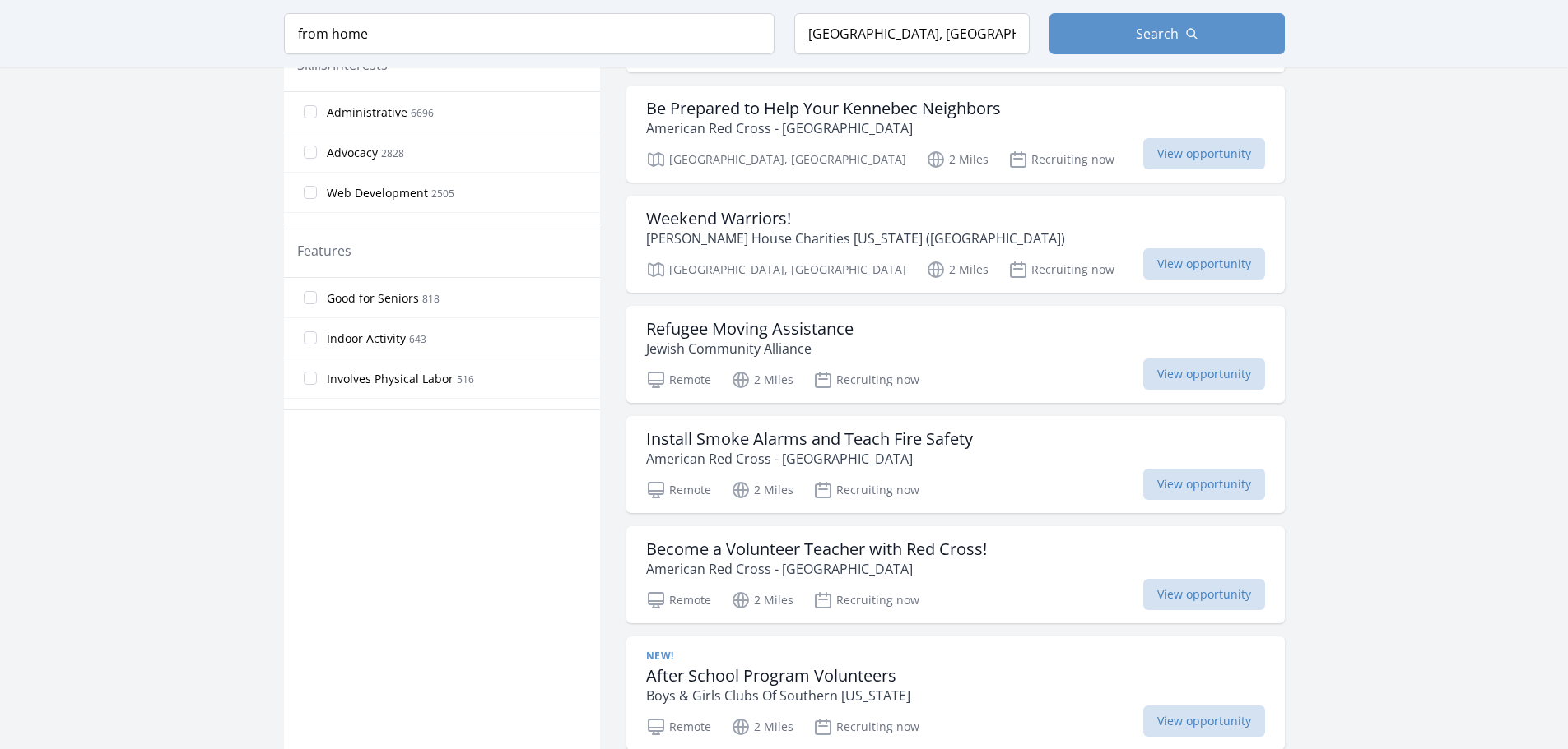
scroll to position [823, 0]
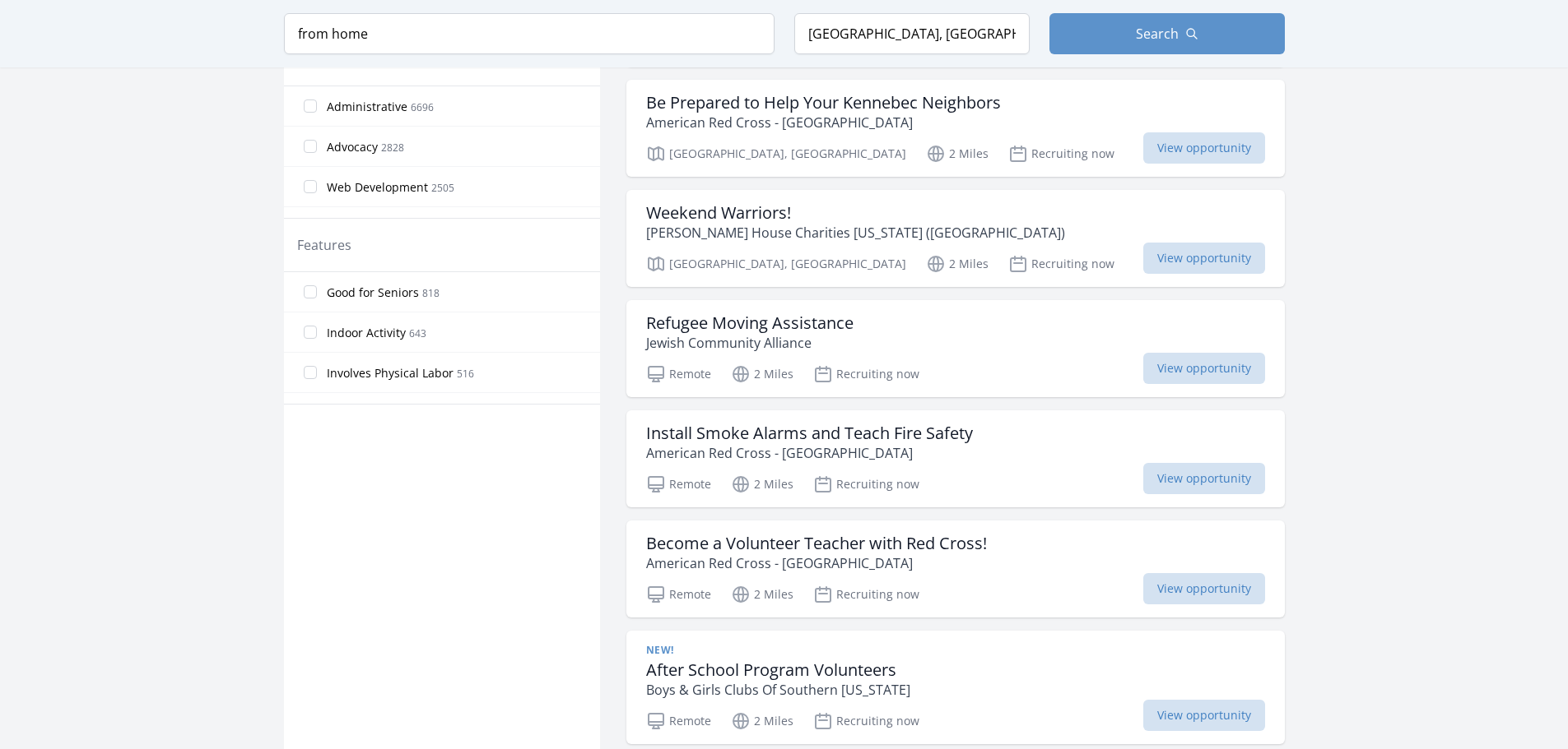
click at [161, 444] on main "Keyword from home Location Portland, ME, USA Search Active filters Clear filter…" at bounding box center [784, 494] width 1568 height 2528
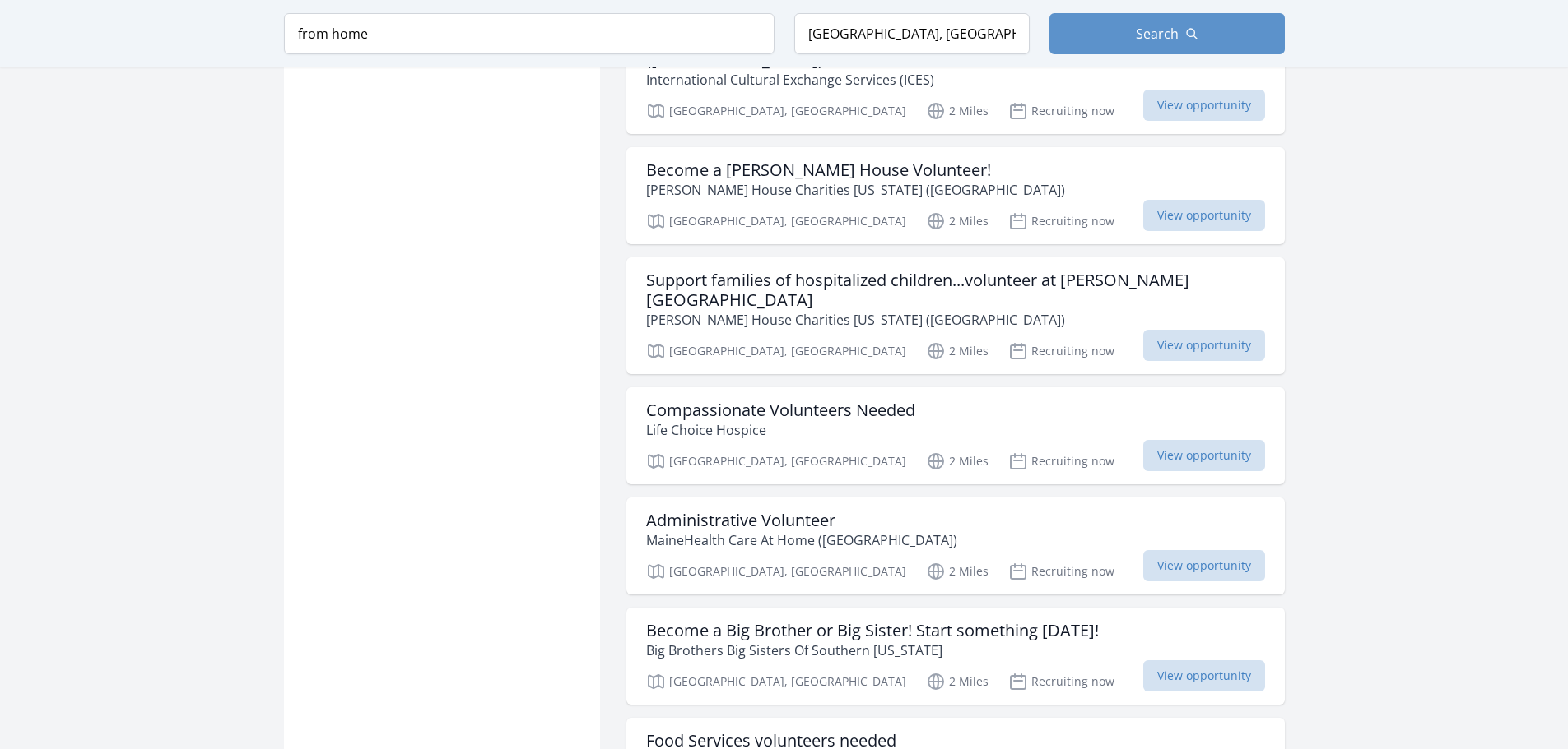
scroll to position [1728, 0]
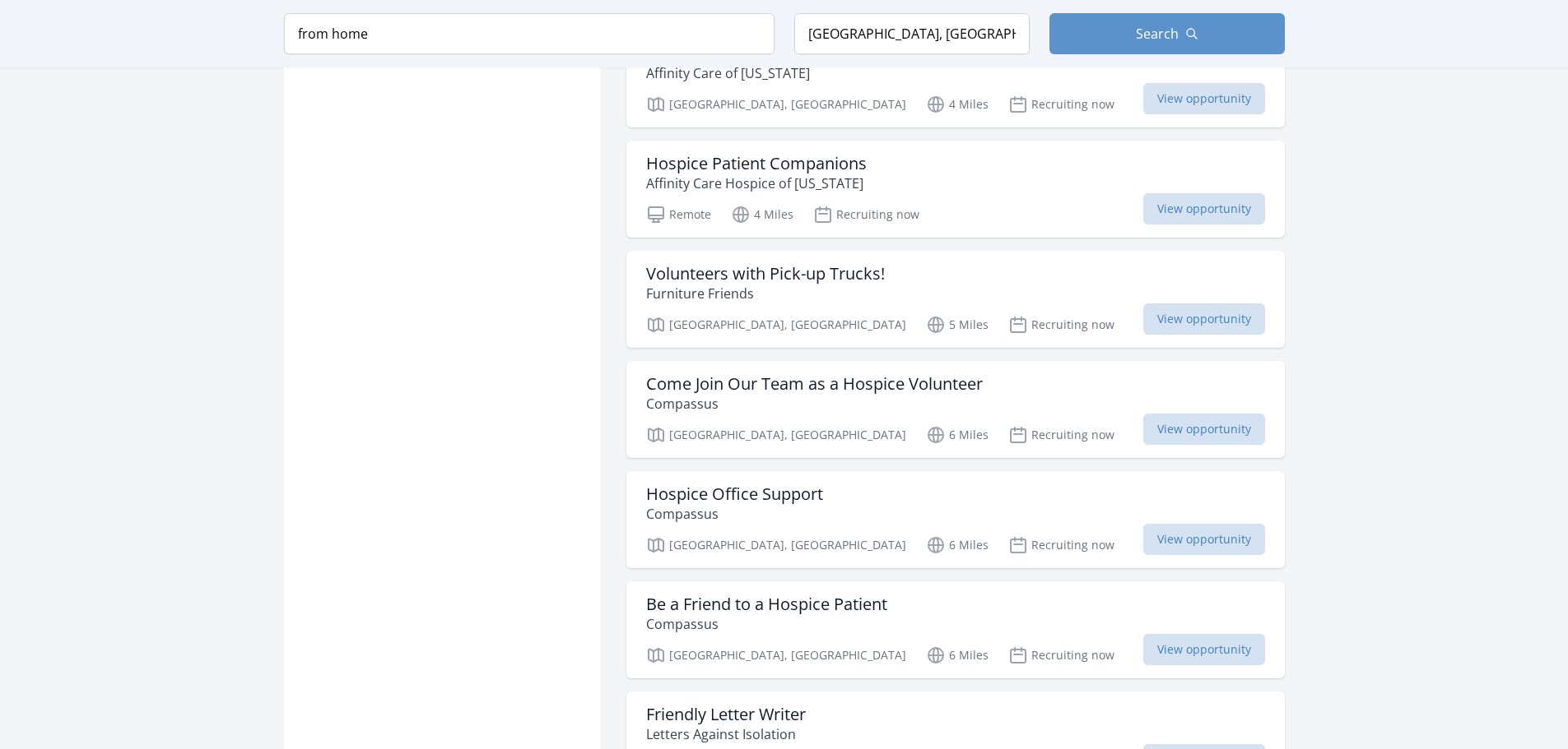
scroll to position [4195, 0]
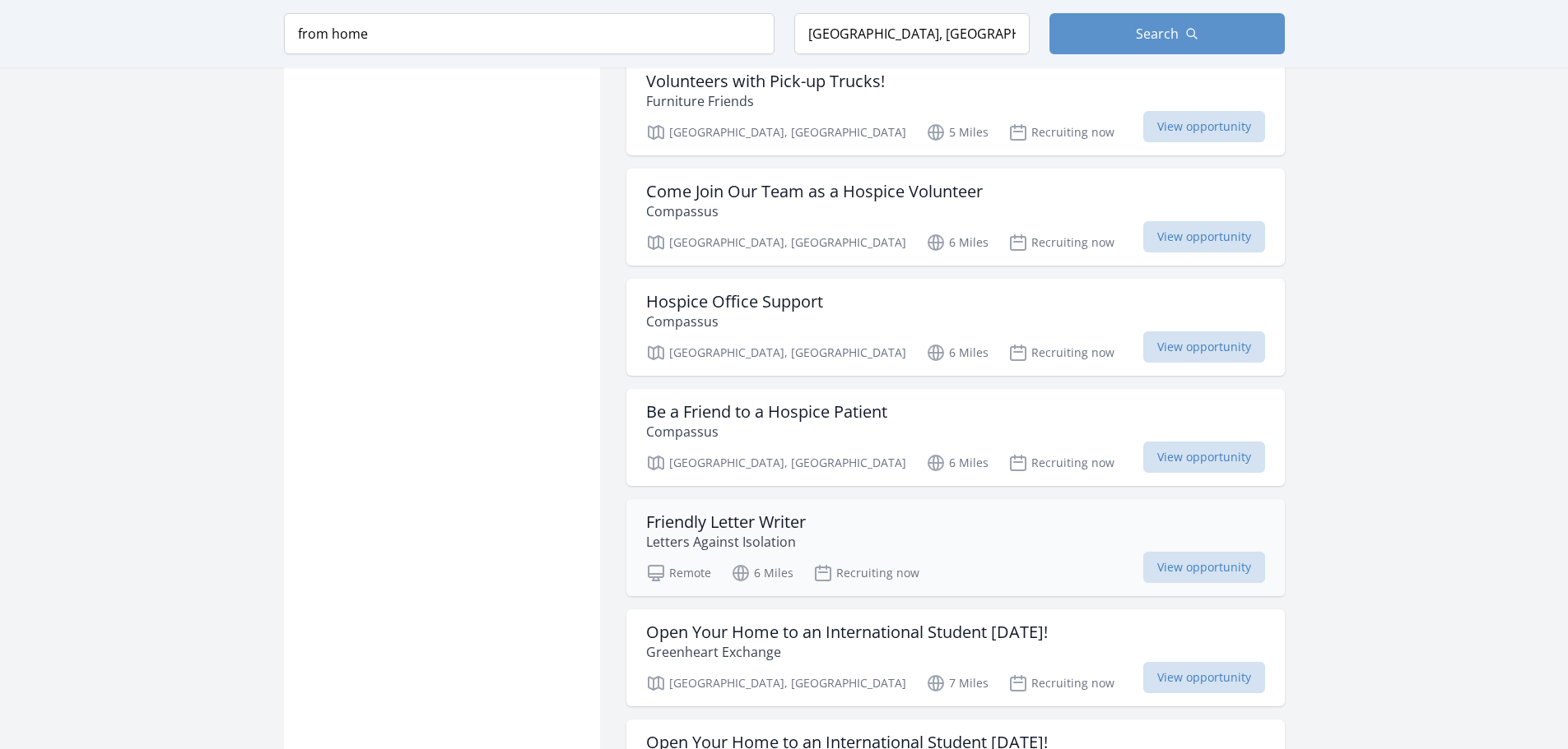
click at [677, 512] on h3 "Friendly Letter Writer" at bounding box center [726, 522] width 160 height 20
click at [714, 402] on h3 "Be a Friend to a Hospice Patient" at bounding box center [766, 412] width 241 height 20
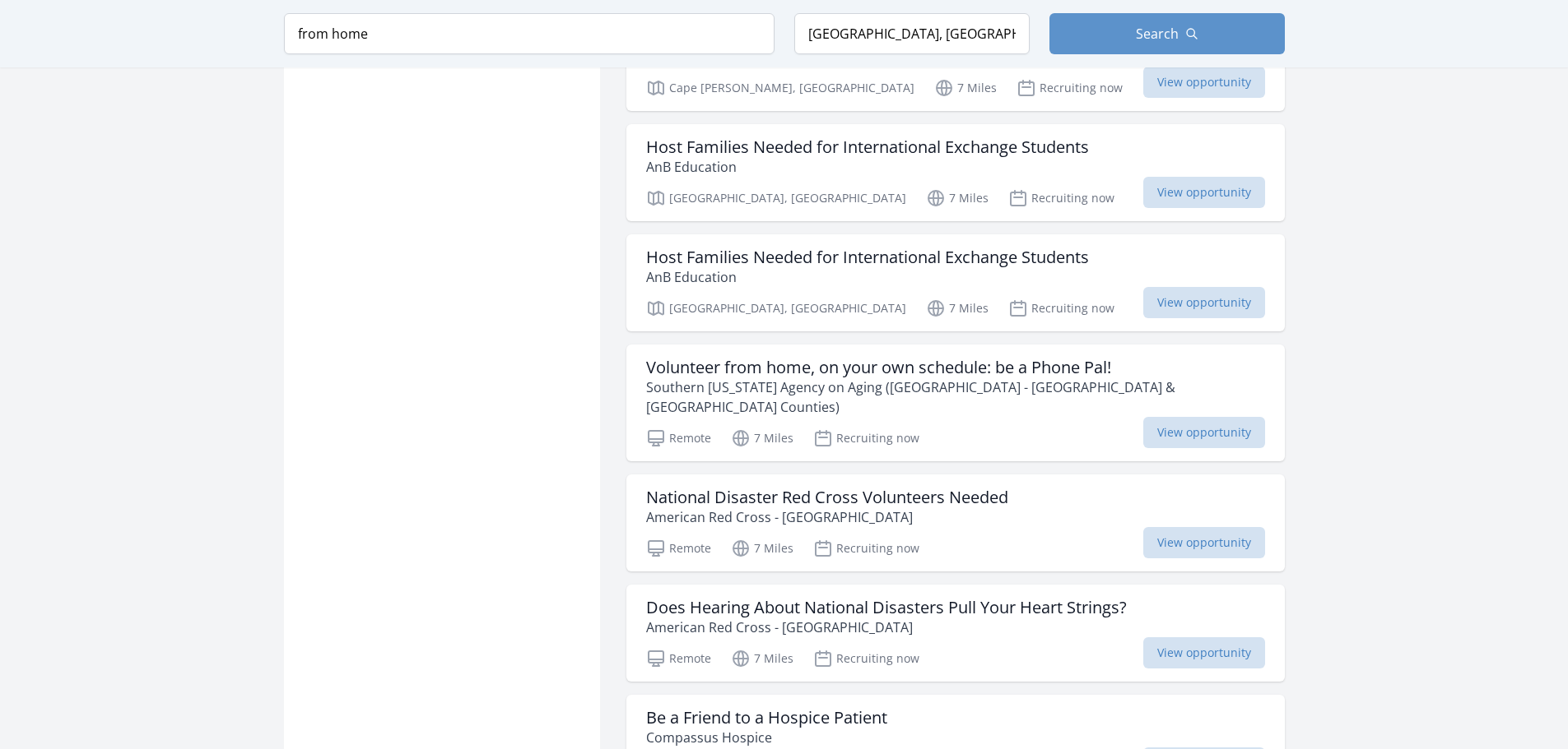
scroll to position [5018, 0]
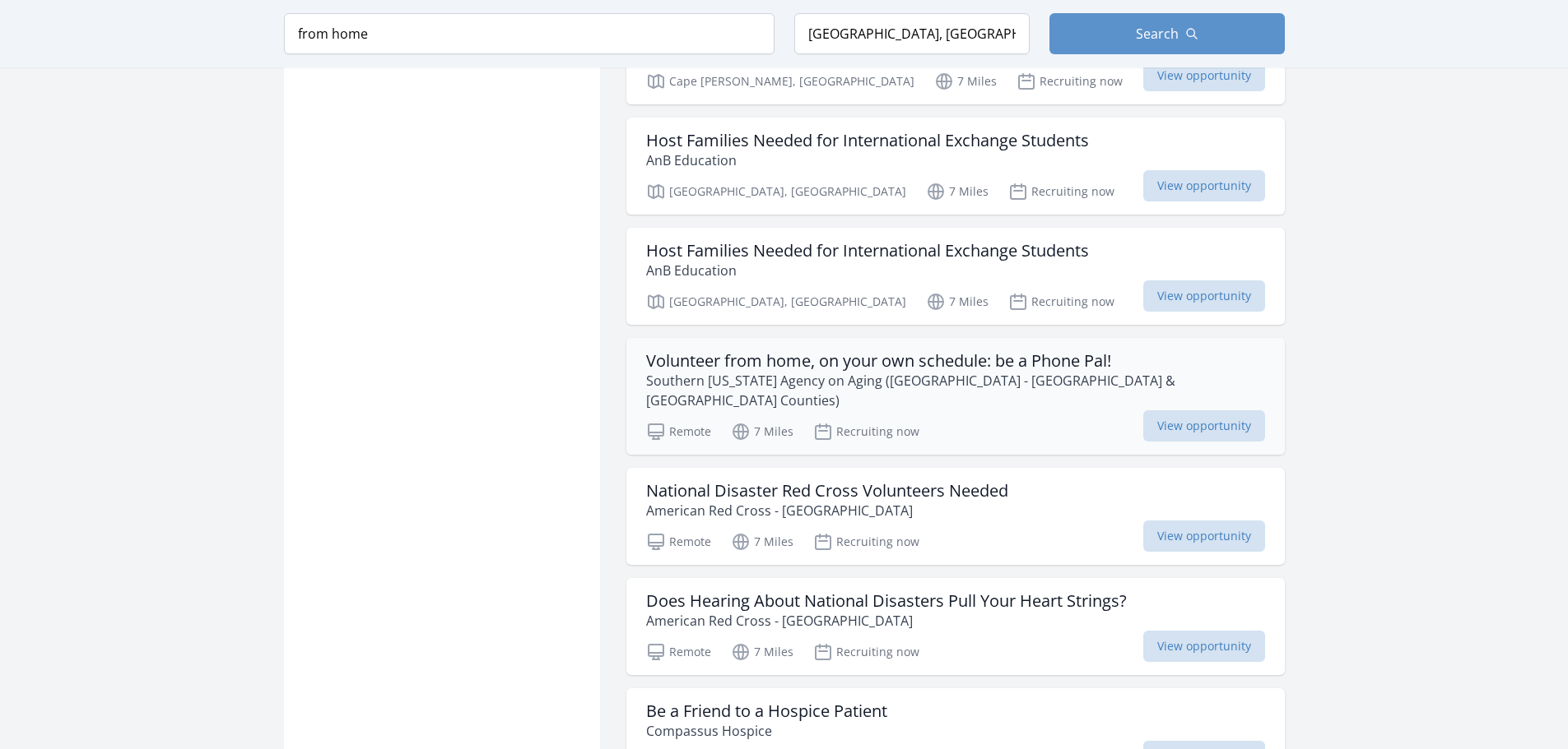
click at [722, 351] on h3 "Volunteer from home, on your own schedule: be a Phone Pal!" at bounding box center [955, 361] width 619 height 20
click at [699, 591] on h3 "Does Hearing About National Disasters Pull Your Heart Strings?" at bounding box center [886, 601] width 480 height 20
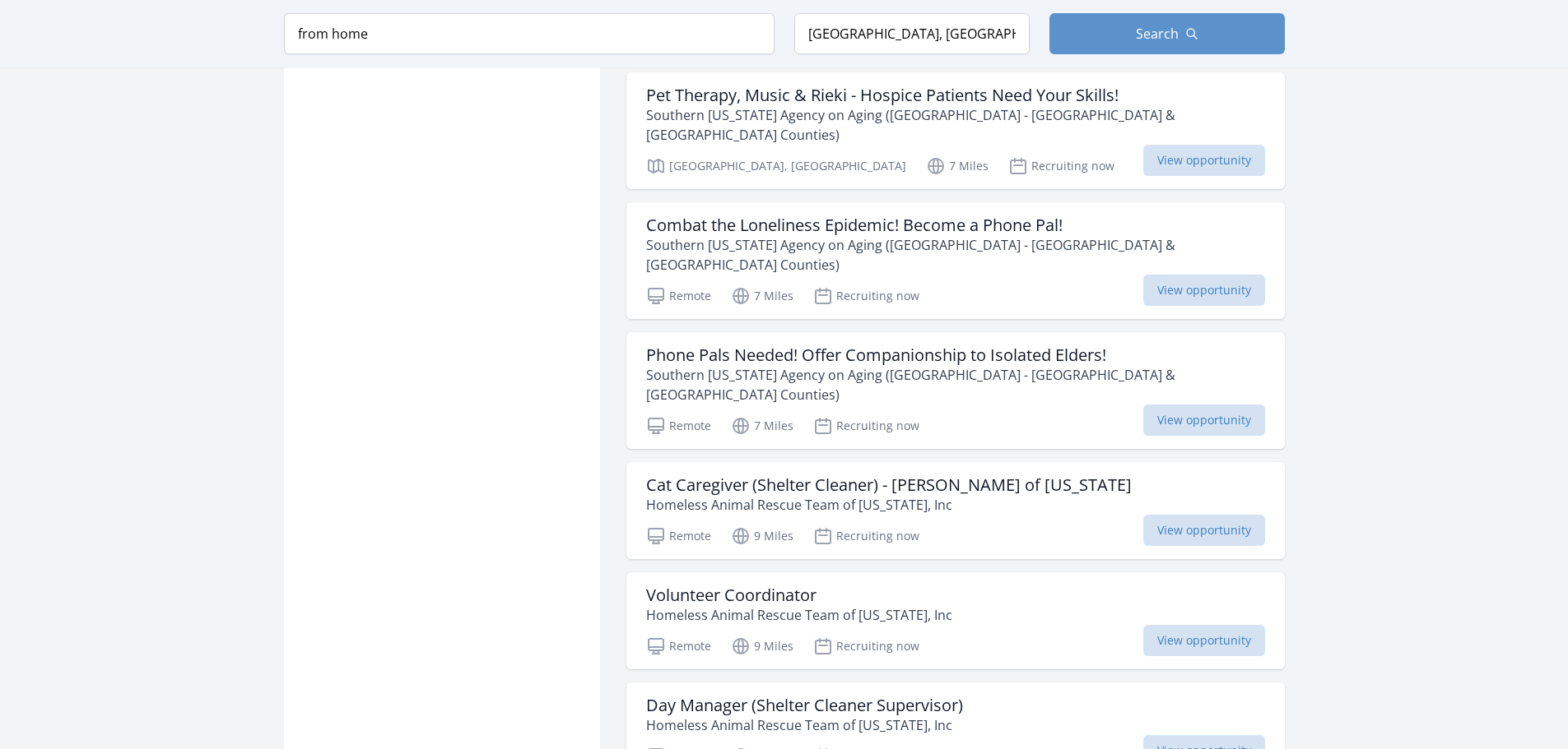
scroll to position [6170, 0]
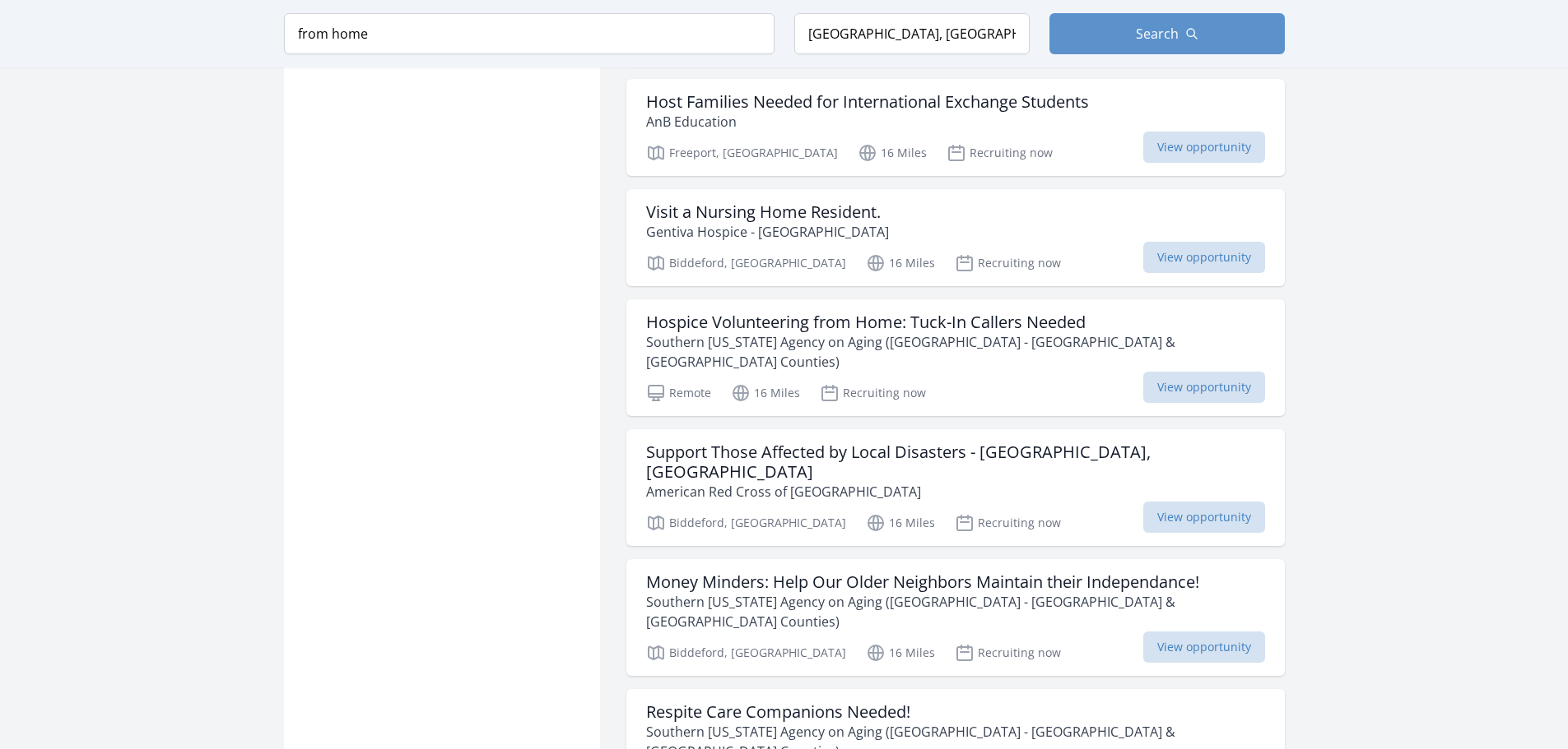
scroll to position [8062, 0]
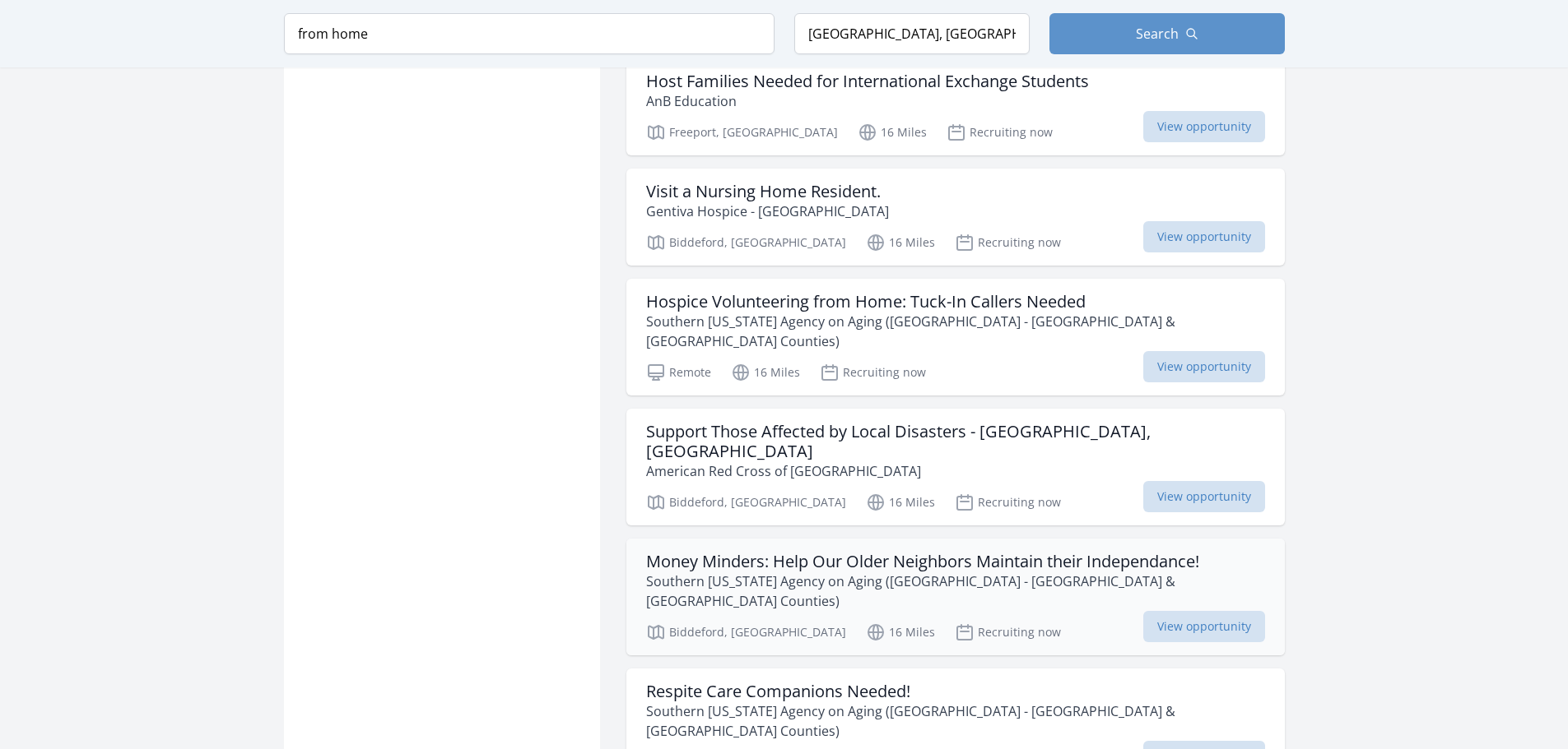
click at [672, 552] on h3 "Money Minders: Help Our Older Neighbors Maintain their Independance!" at bounding box center [955, 562] width 619 height 20
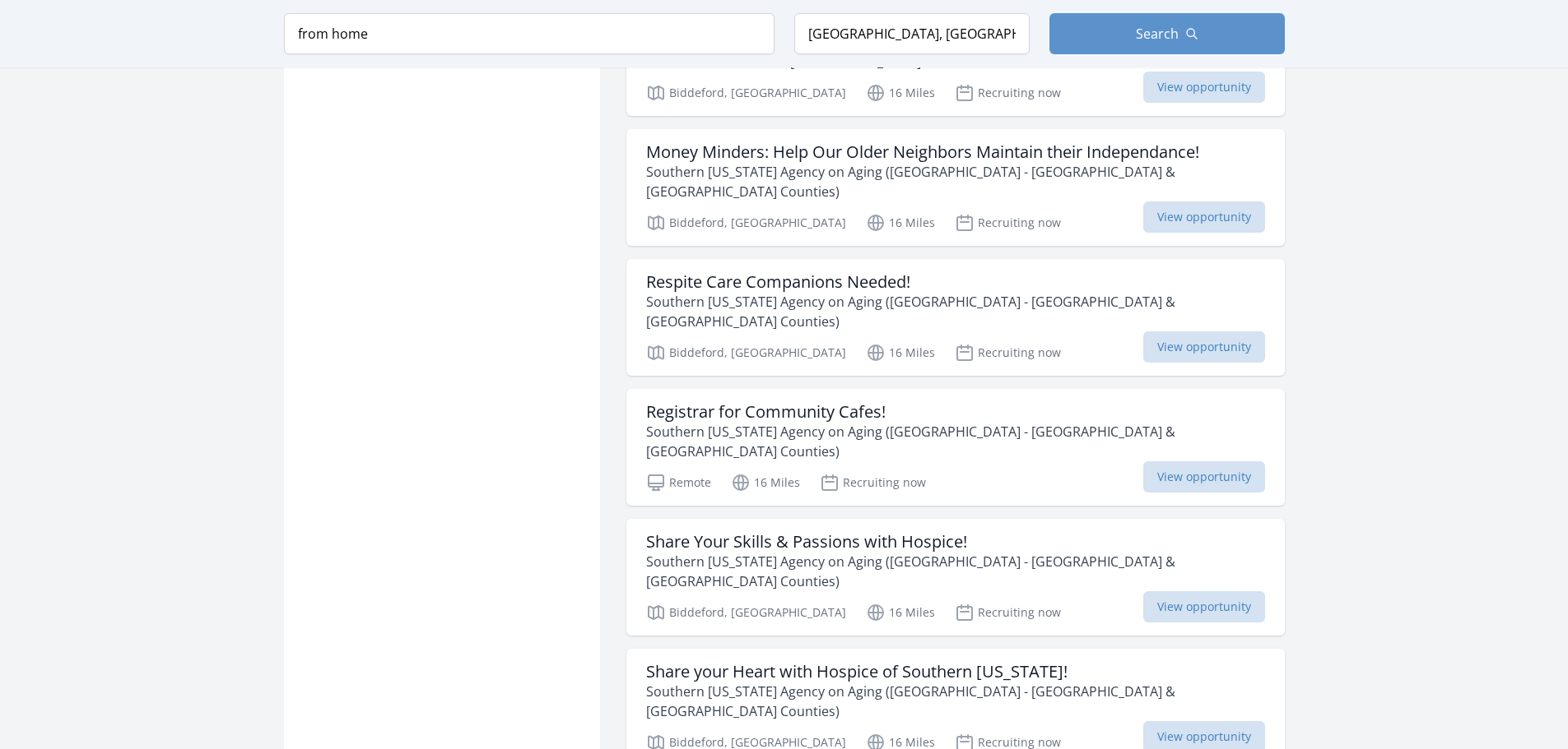
scroll to position [8473, 0]
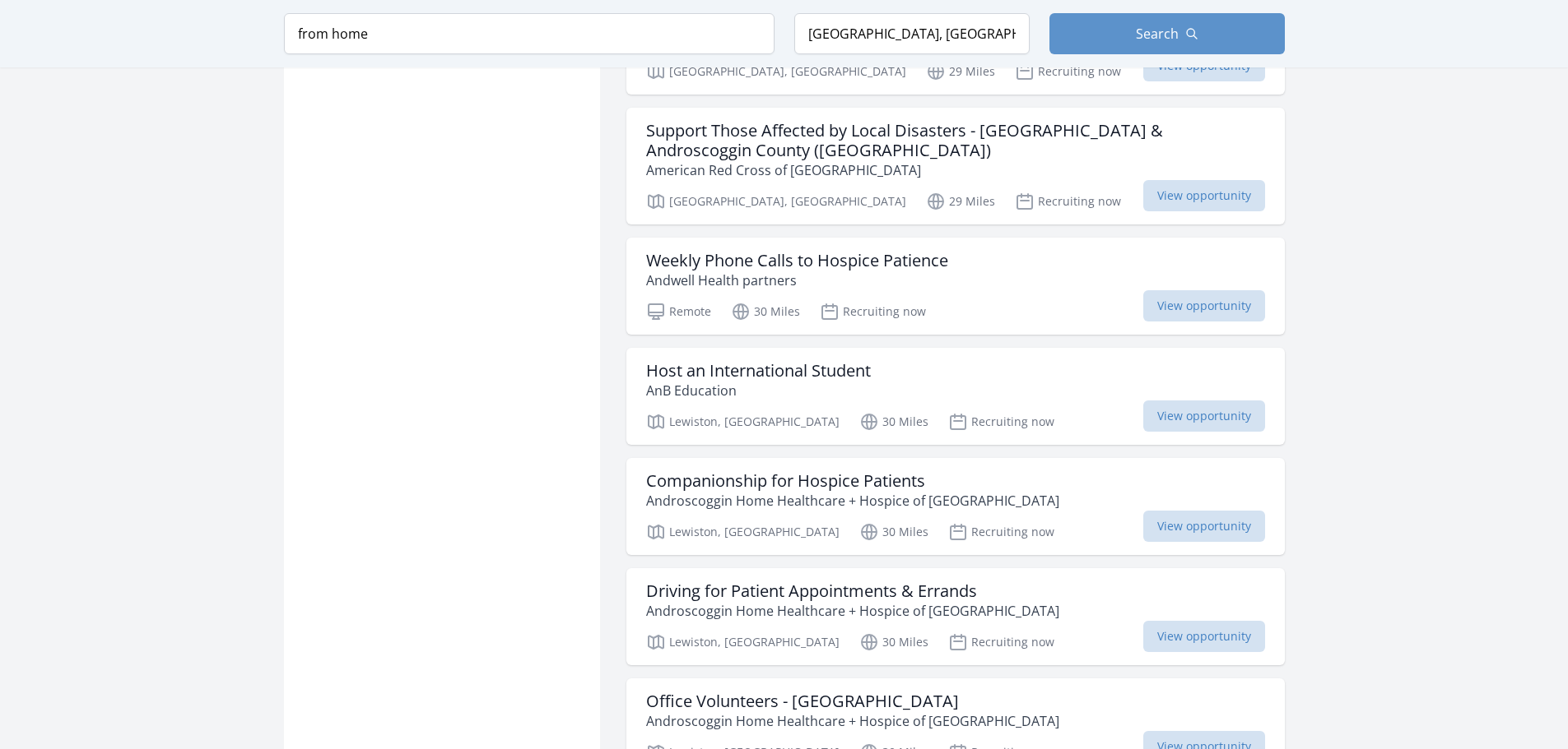
scroll to position [9872, 0]
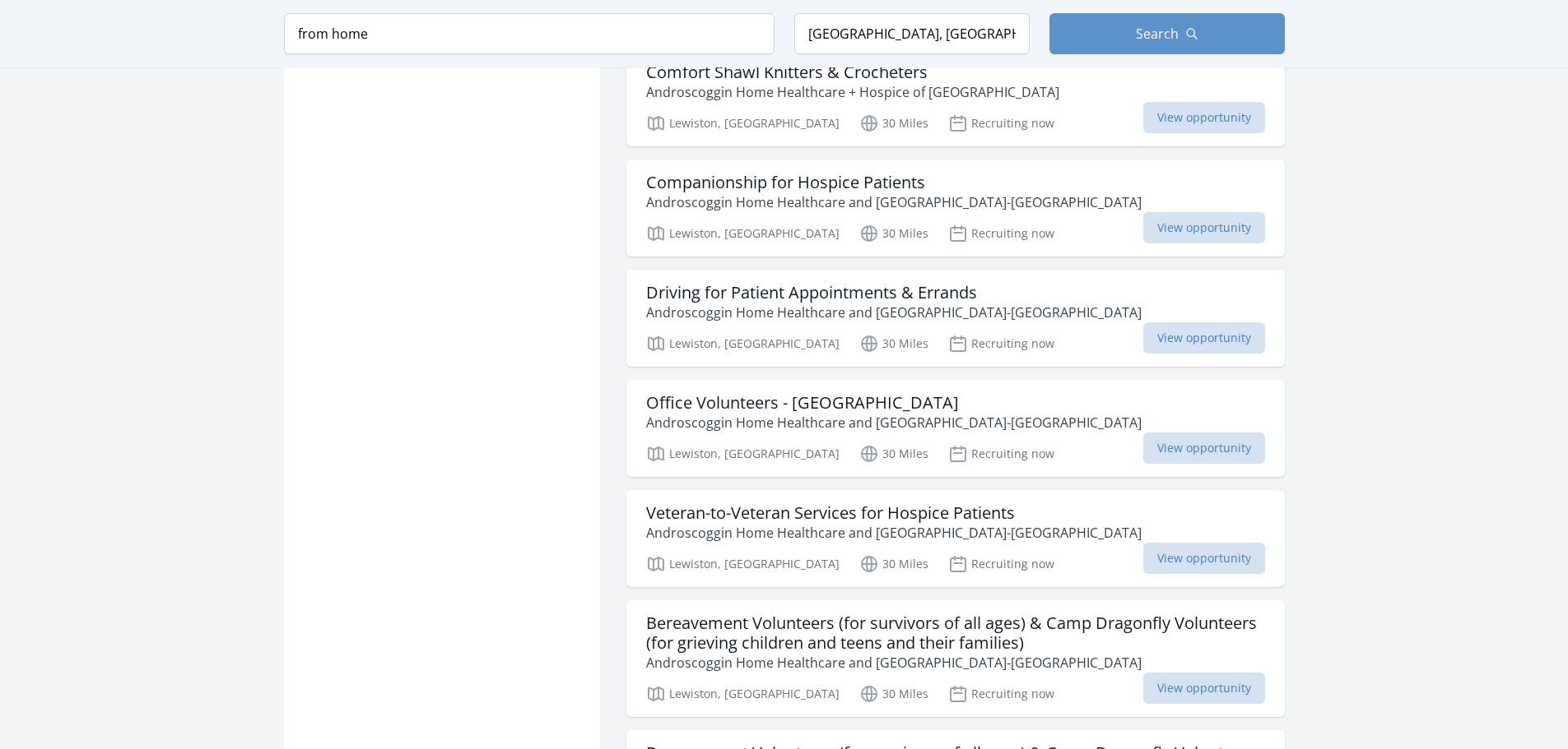
scroll to position [10859, 0]
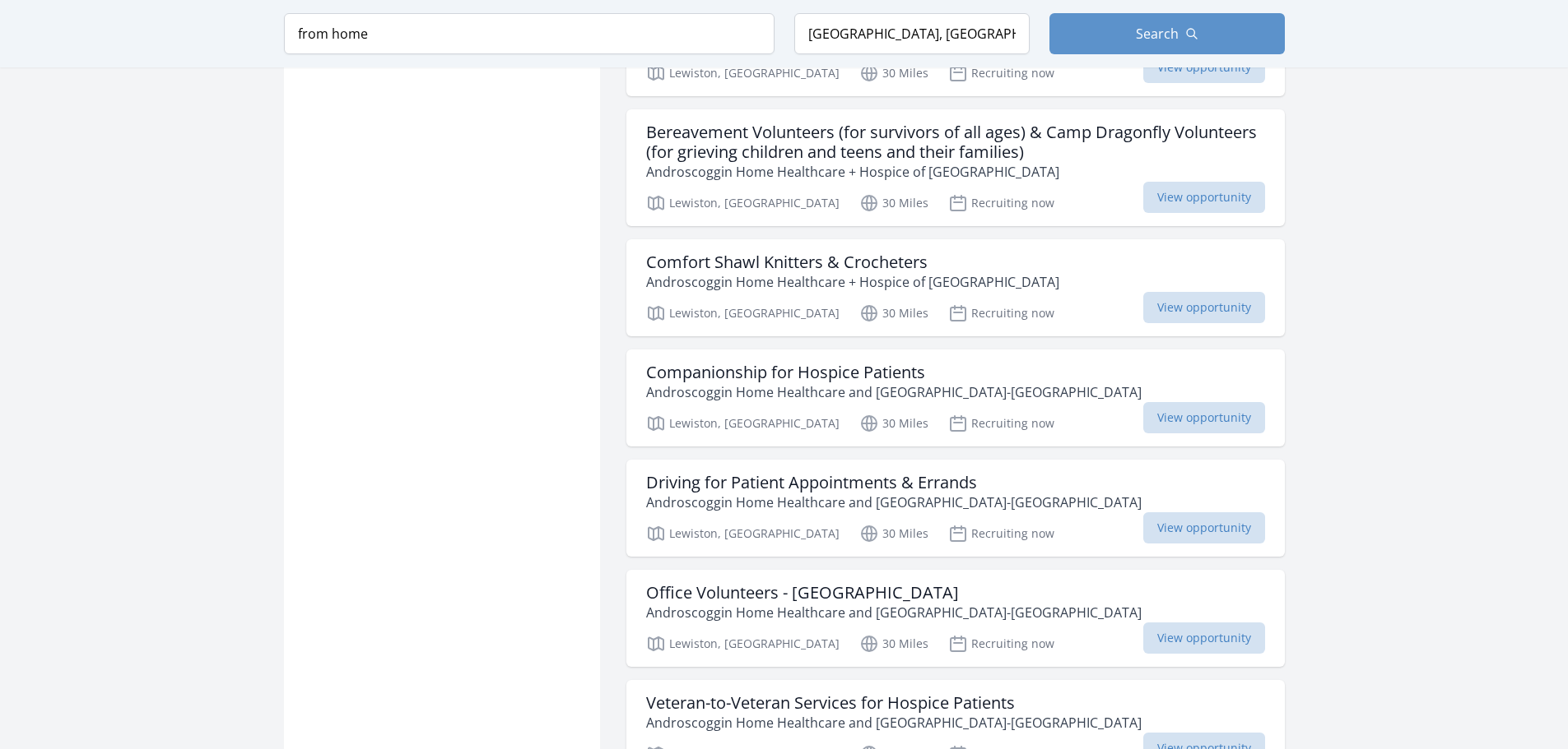
scroll to position [13080, 0]
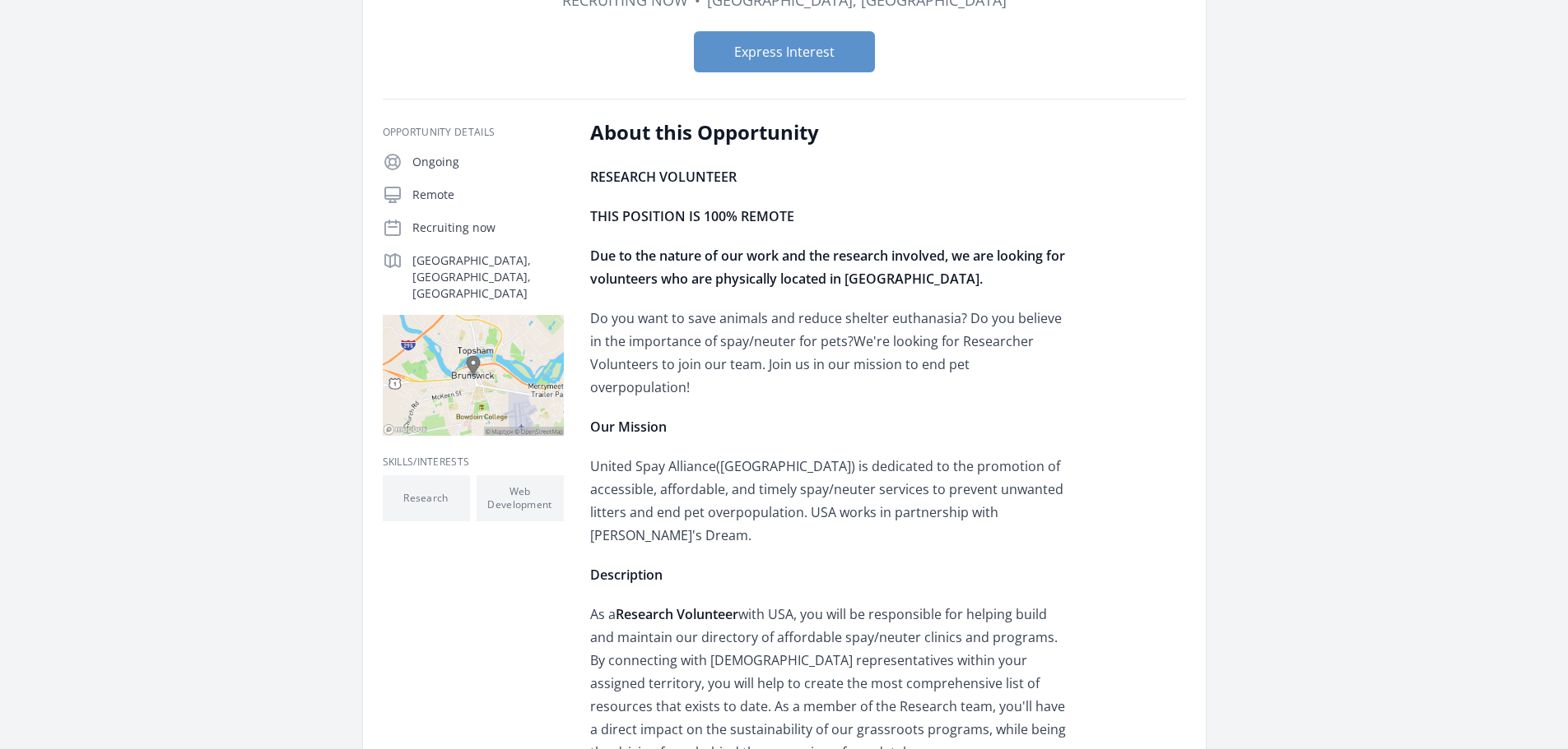
scroll to position [247, 0]
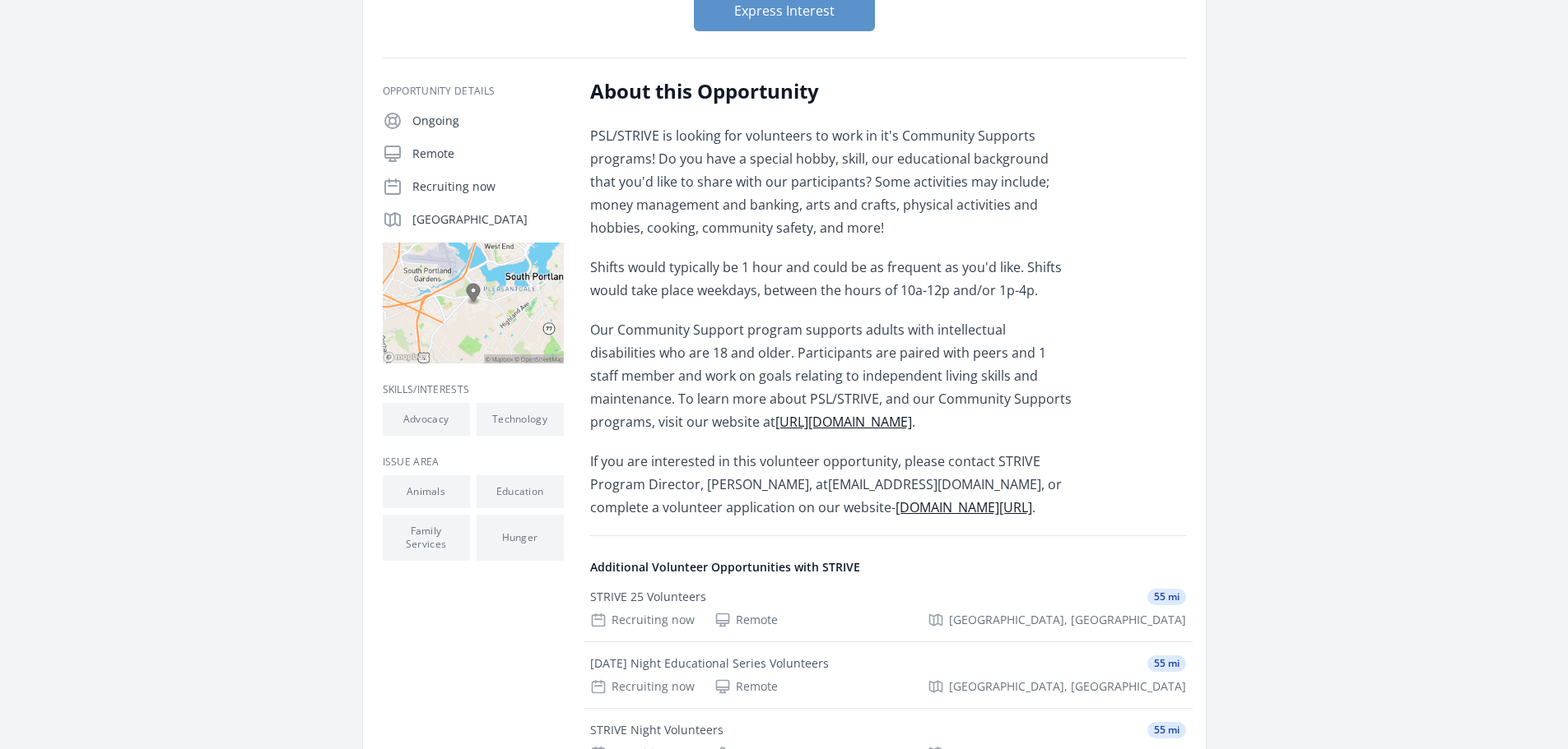
scroll to position [247, 0]
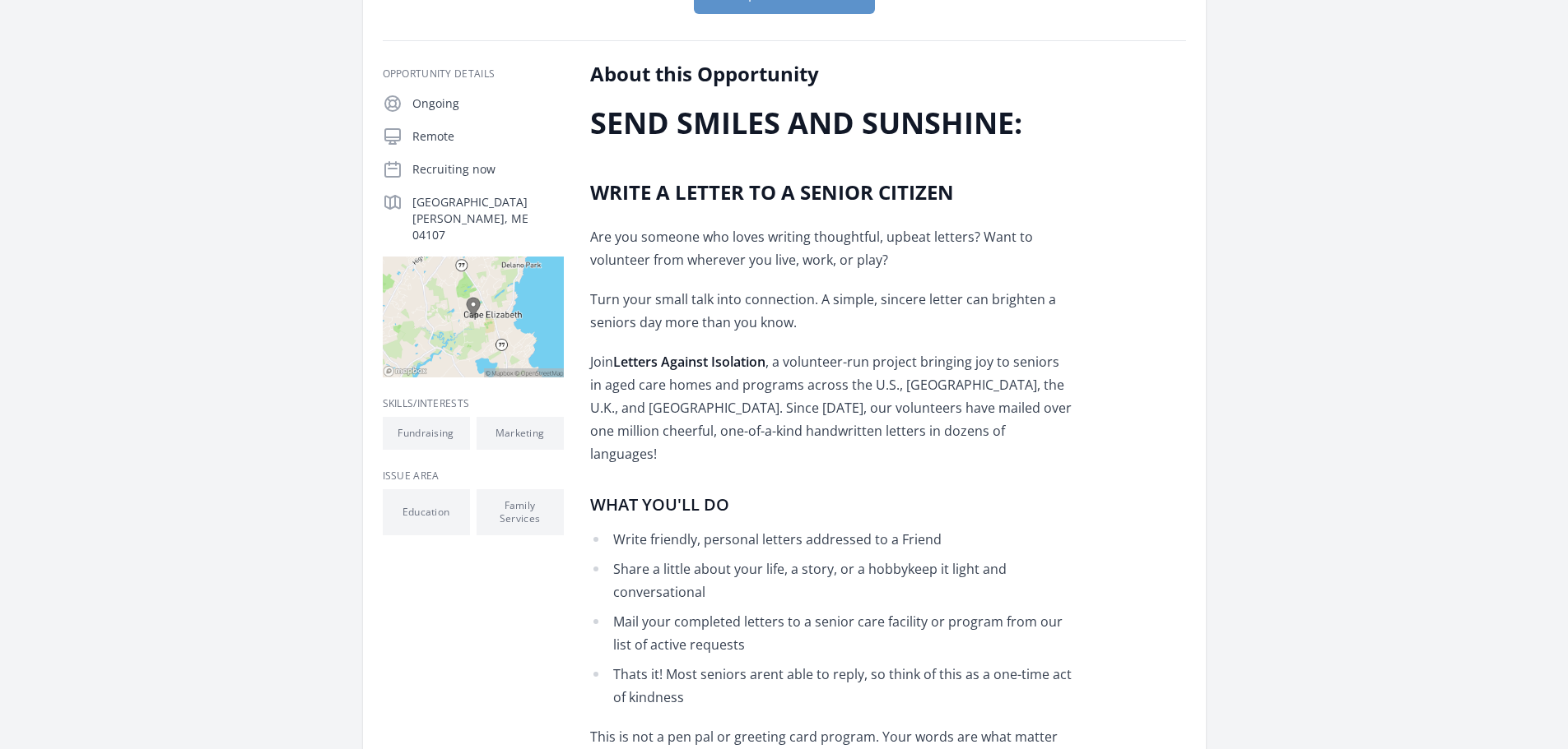
scroll to position [247, 0]
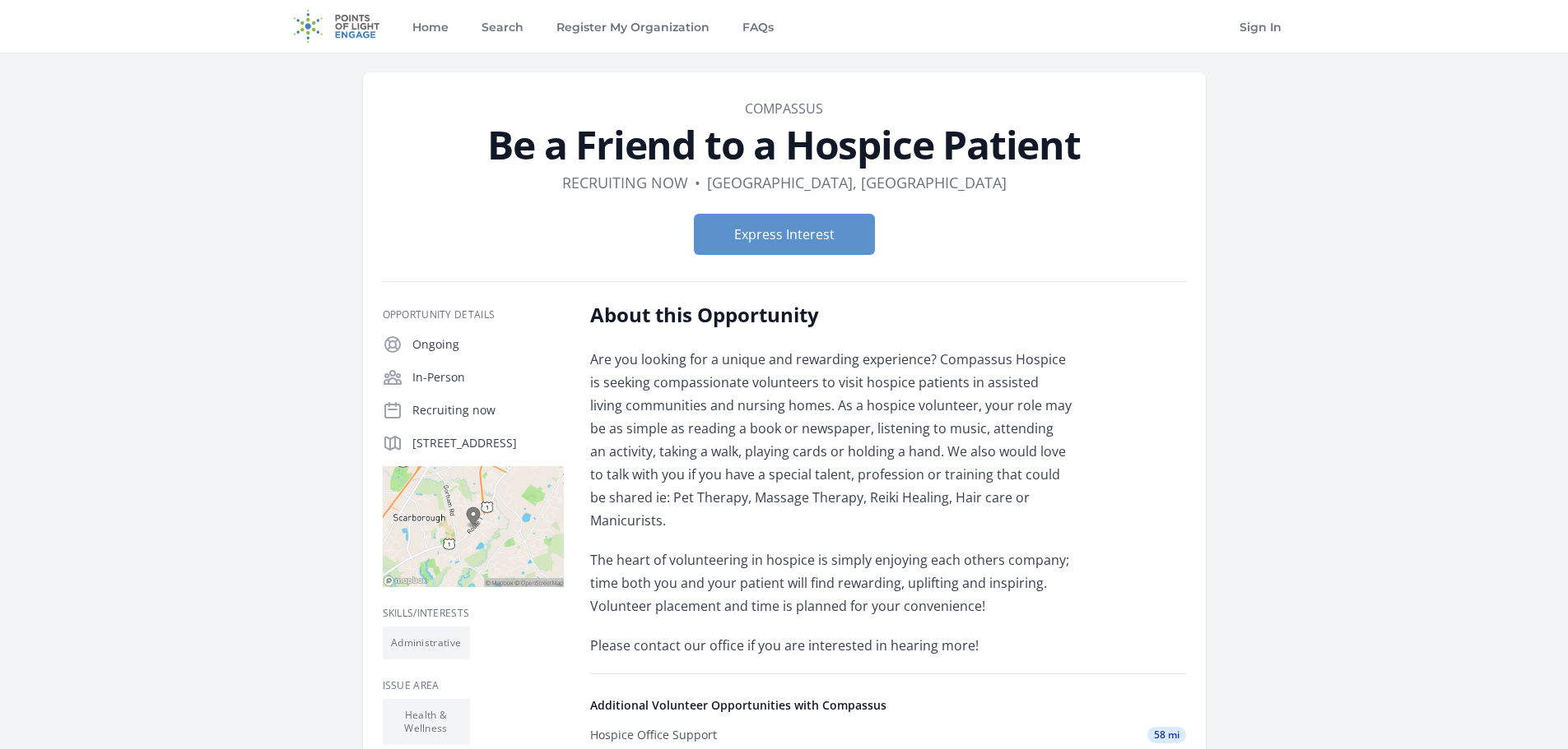
click at [132, 379] on main "Organization Compassus Be a Friend to a Hospice Patient Duration Recruiting now…" at bounding box center [784, 555] width 1568 height 1006
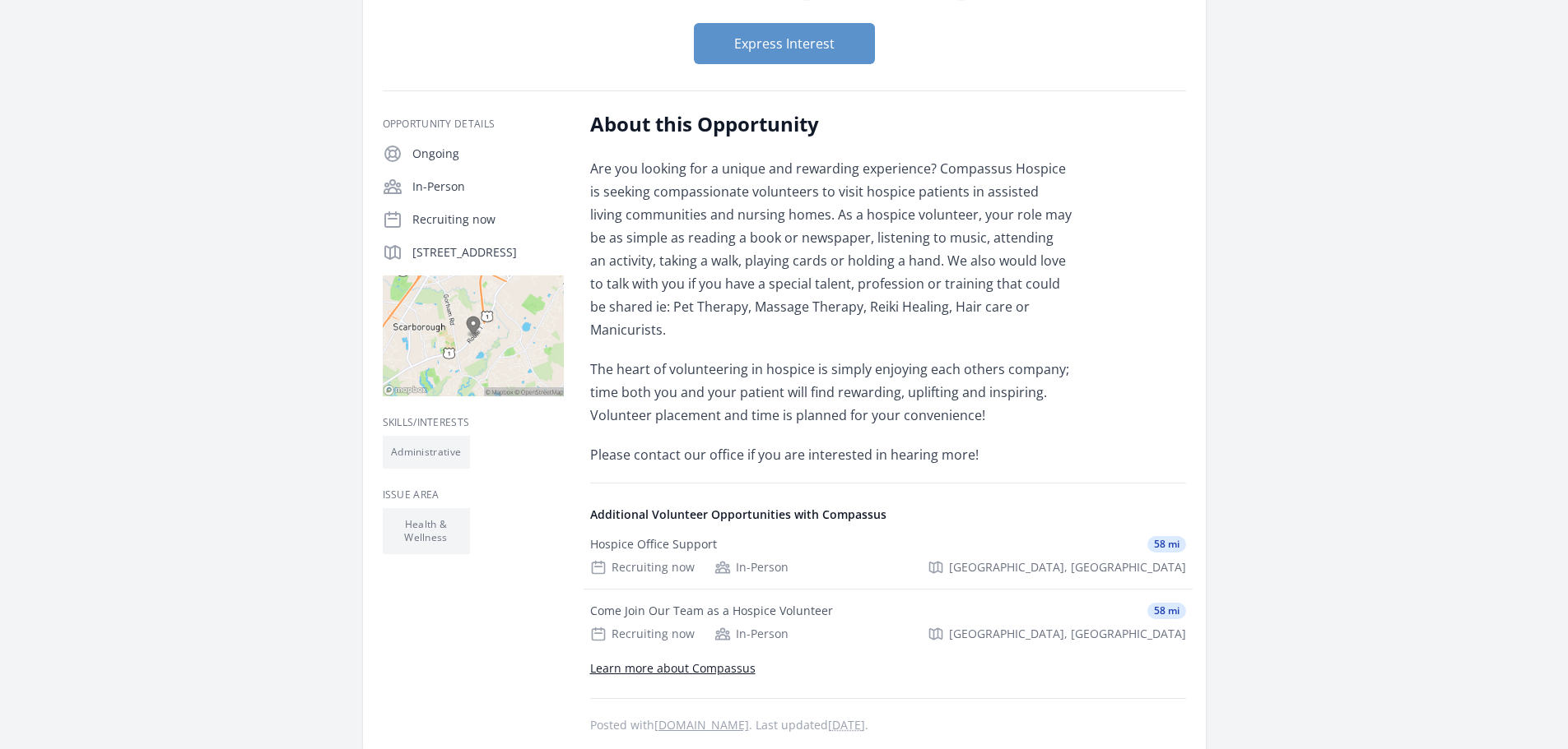
scroll to position [247, 0]
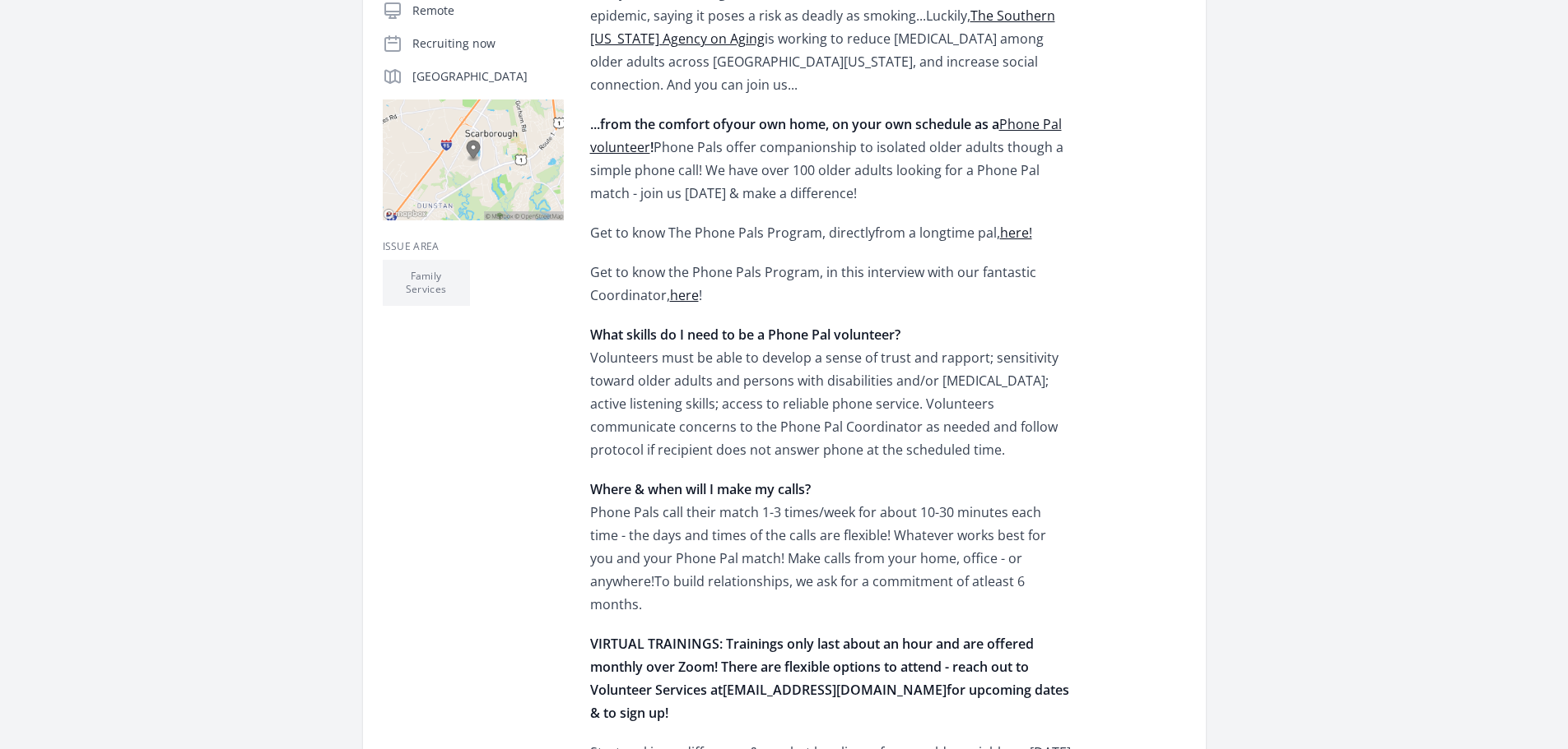
scroll to position [412, 0]
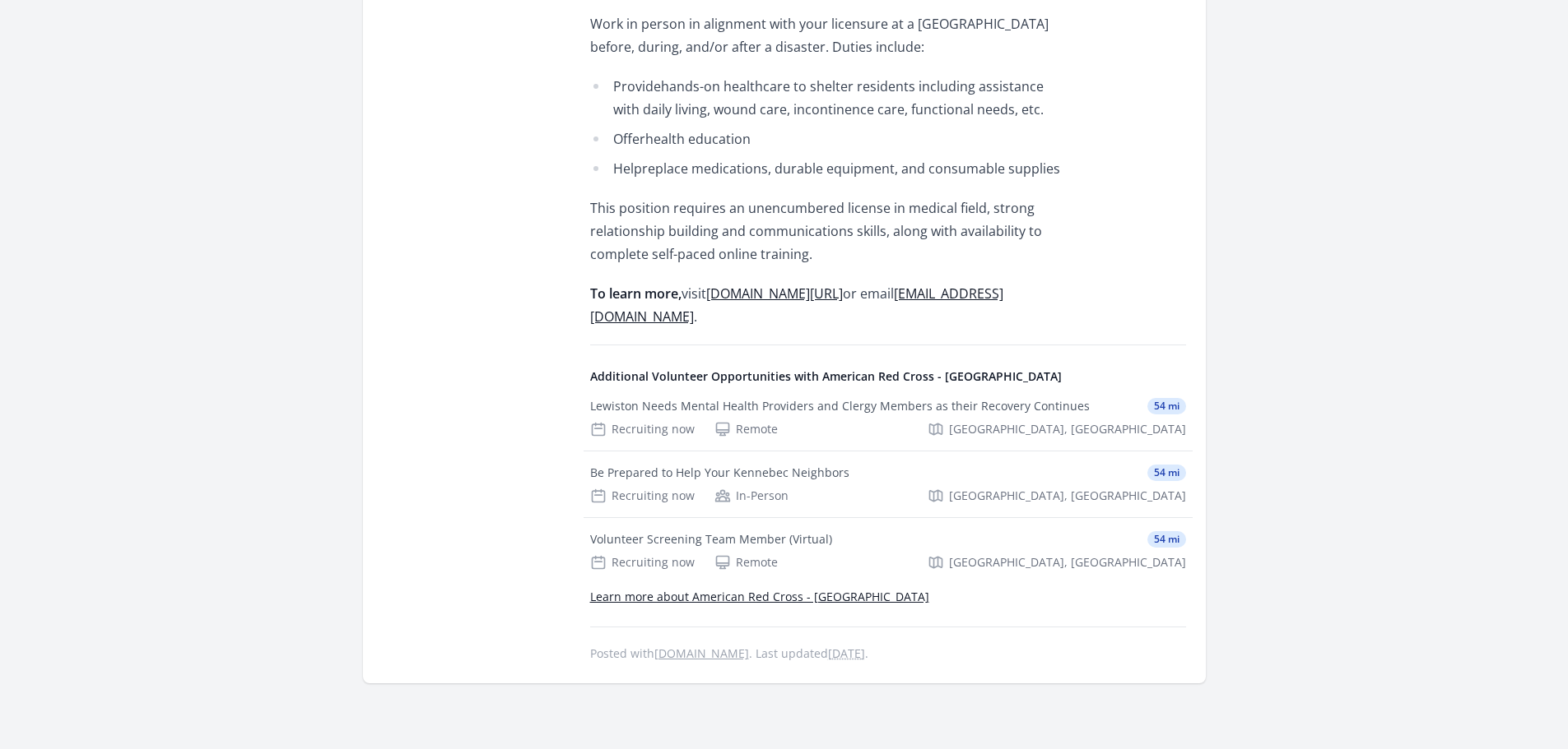
scroll to position [1480, 0]
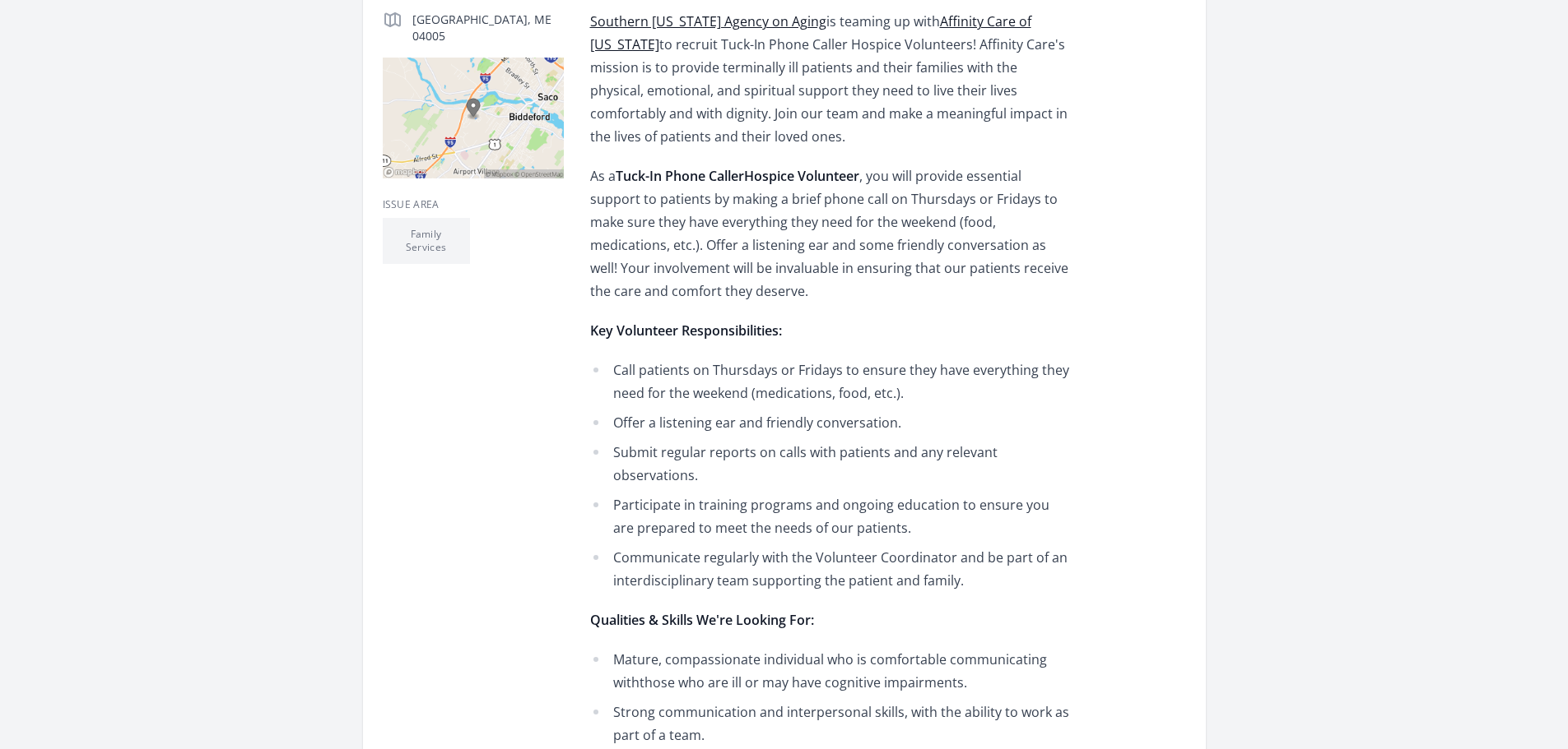
scroll to position [493, 0]
